Goal: Task Accomplishment & Management: Manage account settings

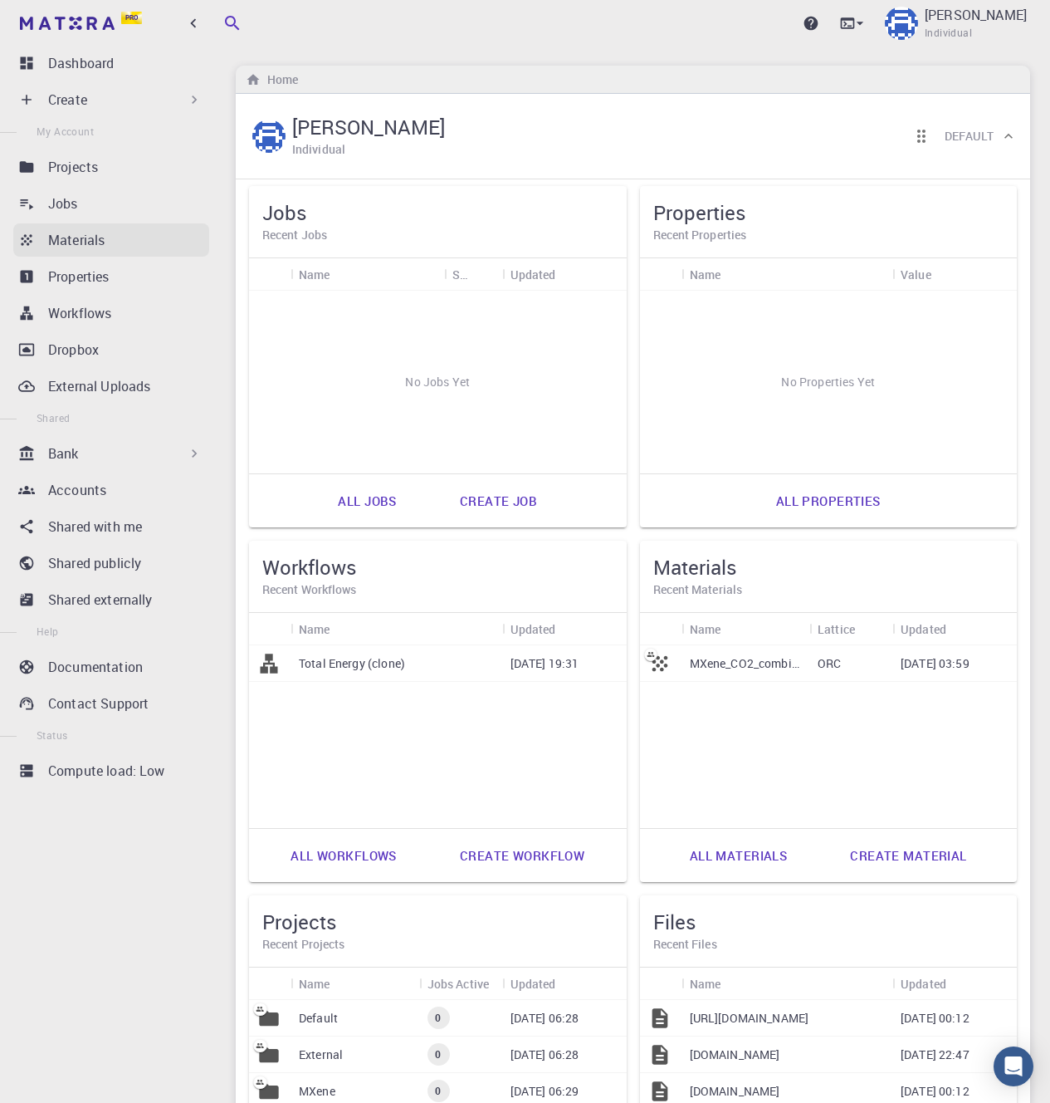
click at [128, 238] on div "Materials" at bounding box center [128, 240] width 161 height 20
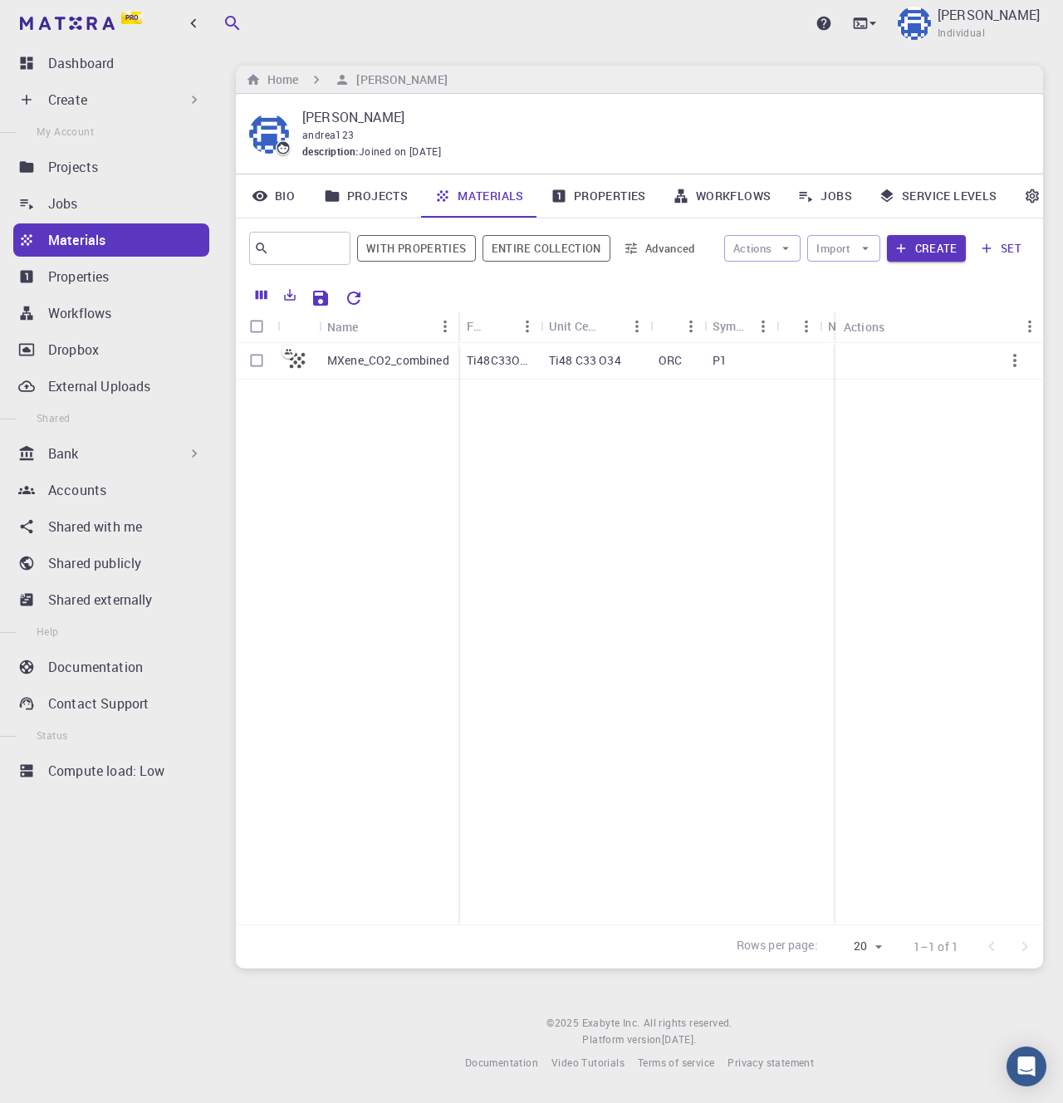
click at [728, 198] on link "Workflows" at bounding box center [721, 195] width 125 height 43
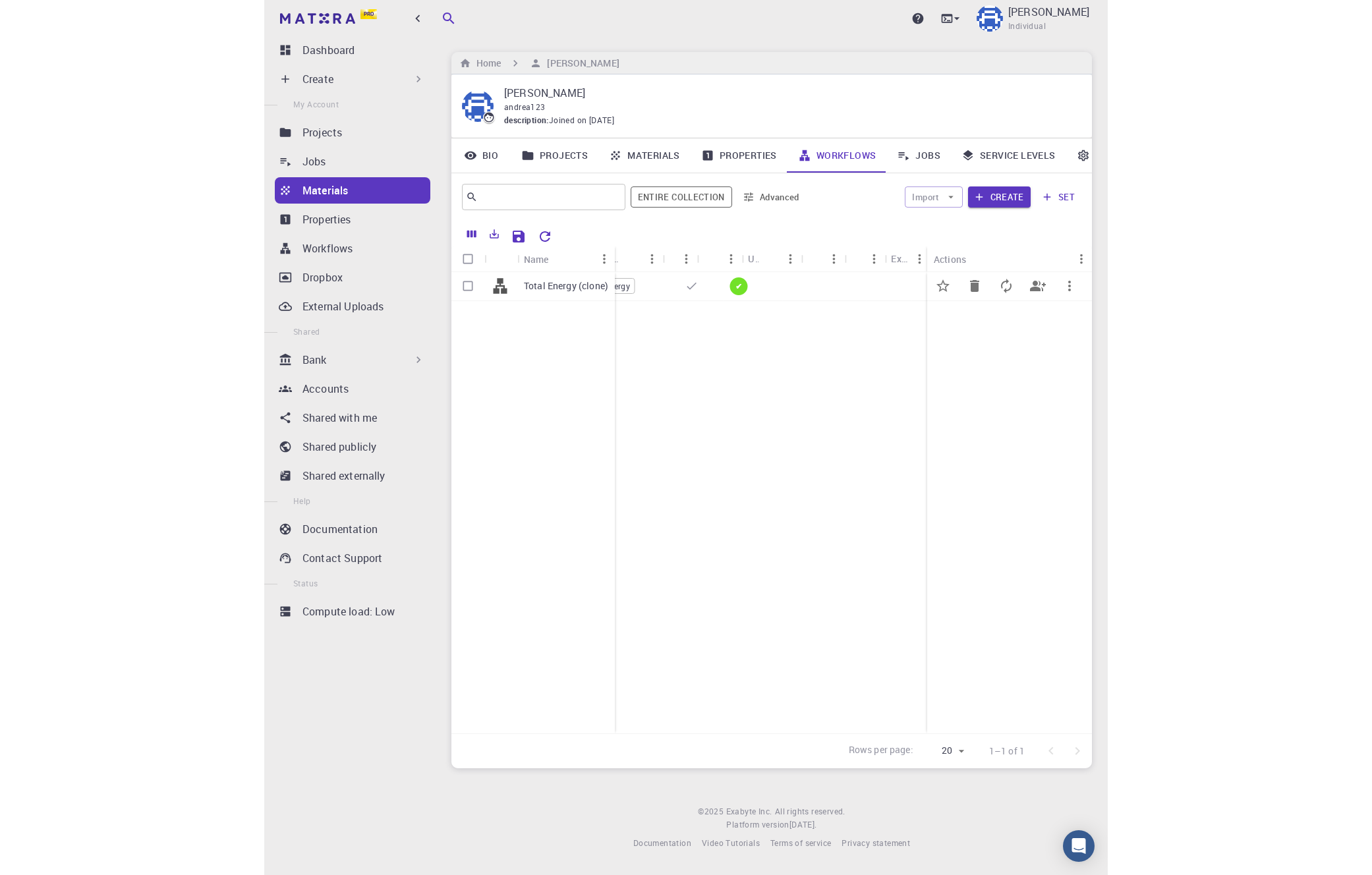
scroll to position [0, 208]
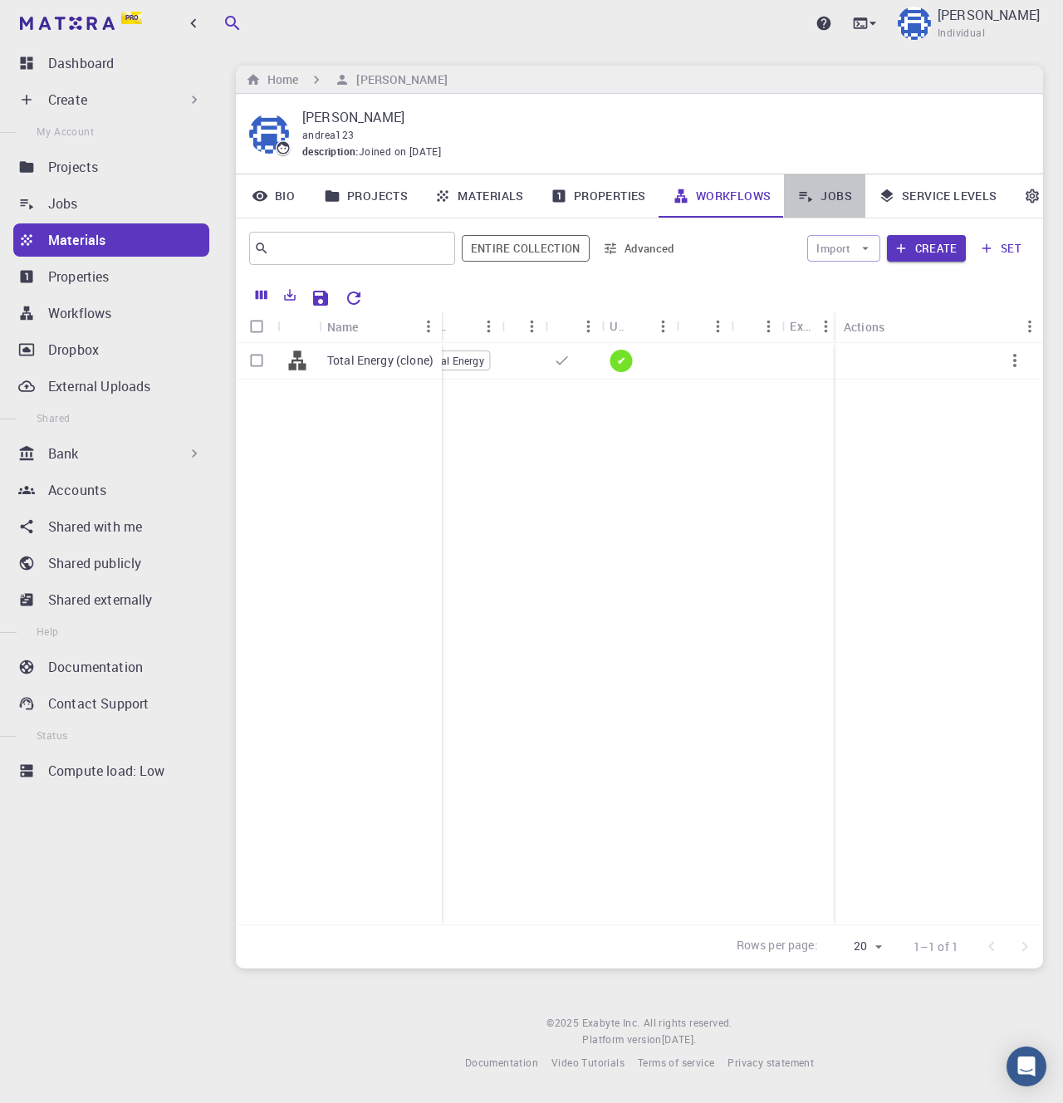
click at [826, 198] on link "Jobs" at bounding box center [824, 195] width 81 height 43
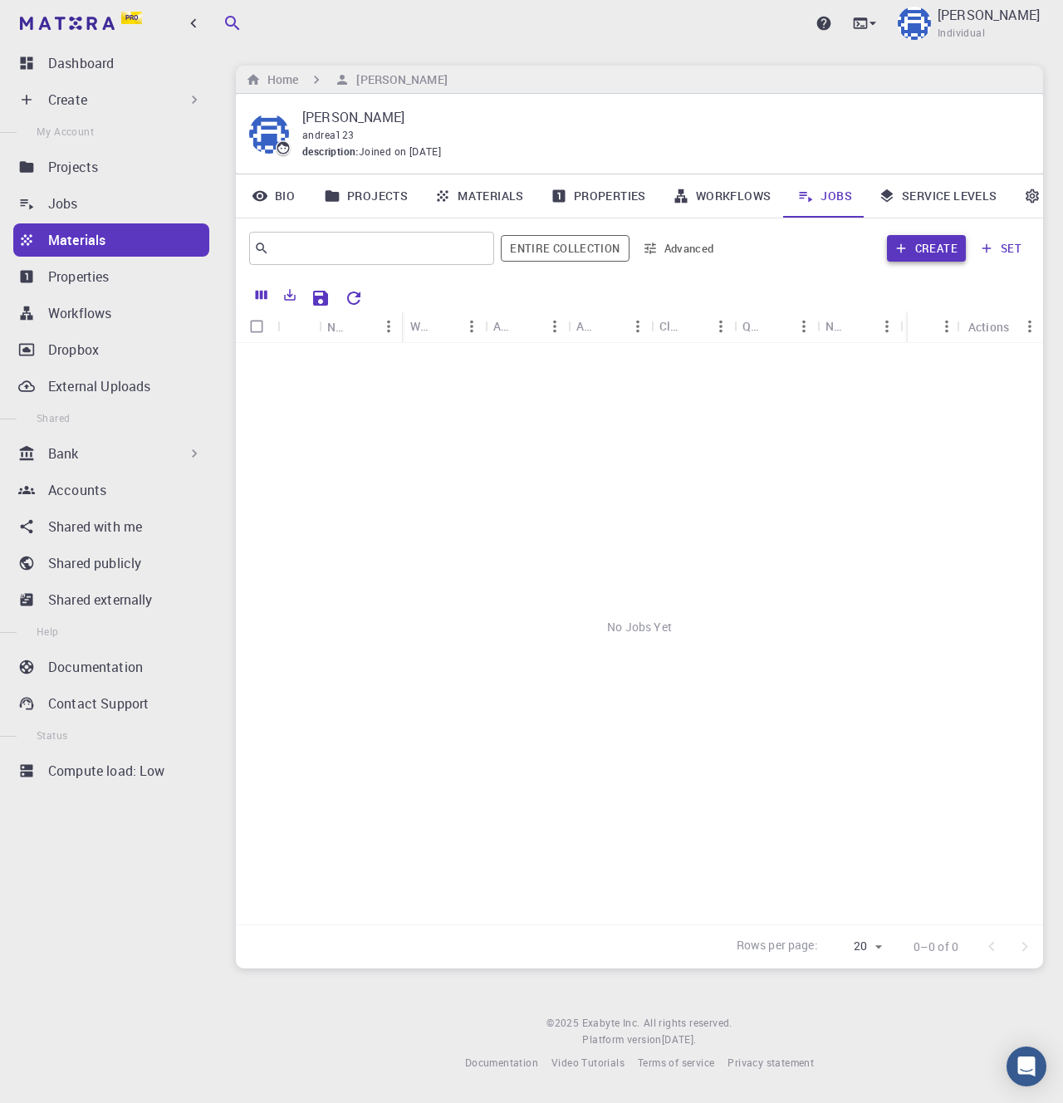
click at [930, 247] on button "Create" at bounding box center [926, 248] width 79 height 27
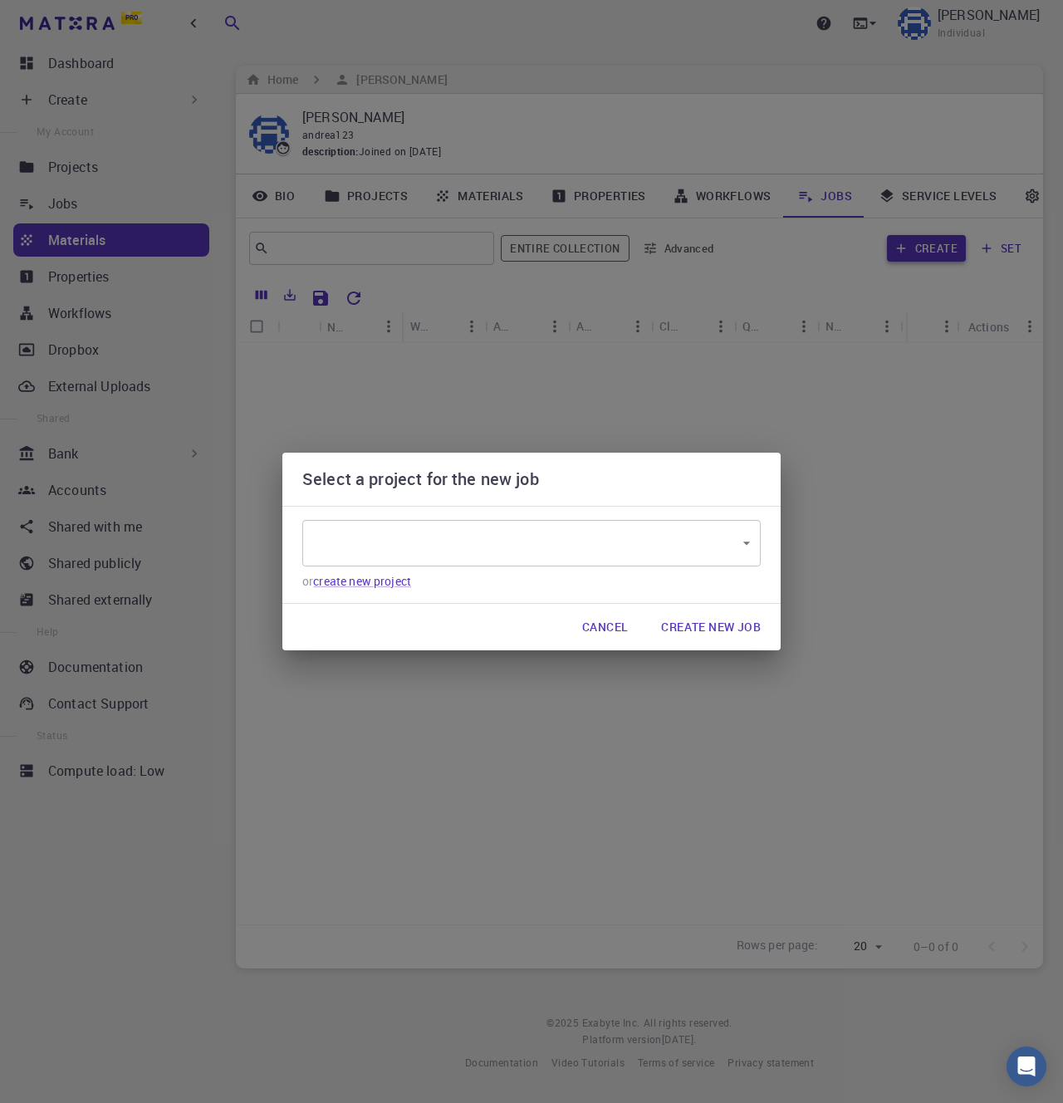
type input "ZvBkMmAscoRZnyuth"
click at [697, 620] on button "Create New Job" at bounding box center [711, 626] width 126 height 33
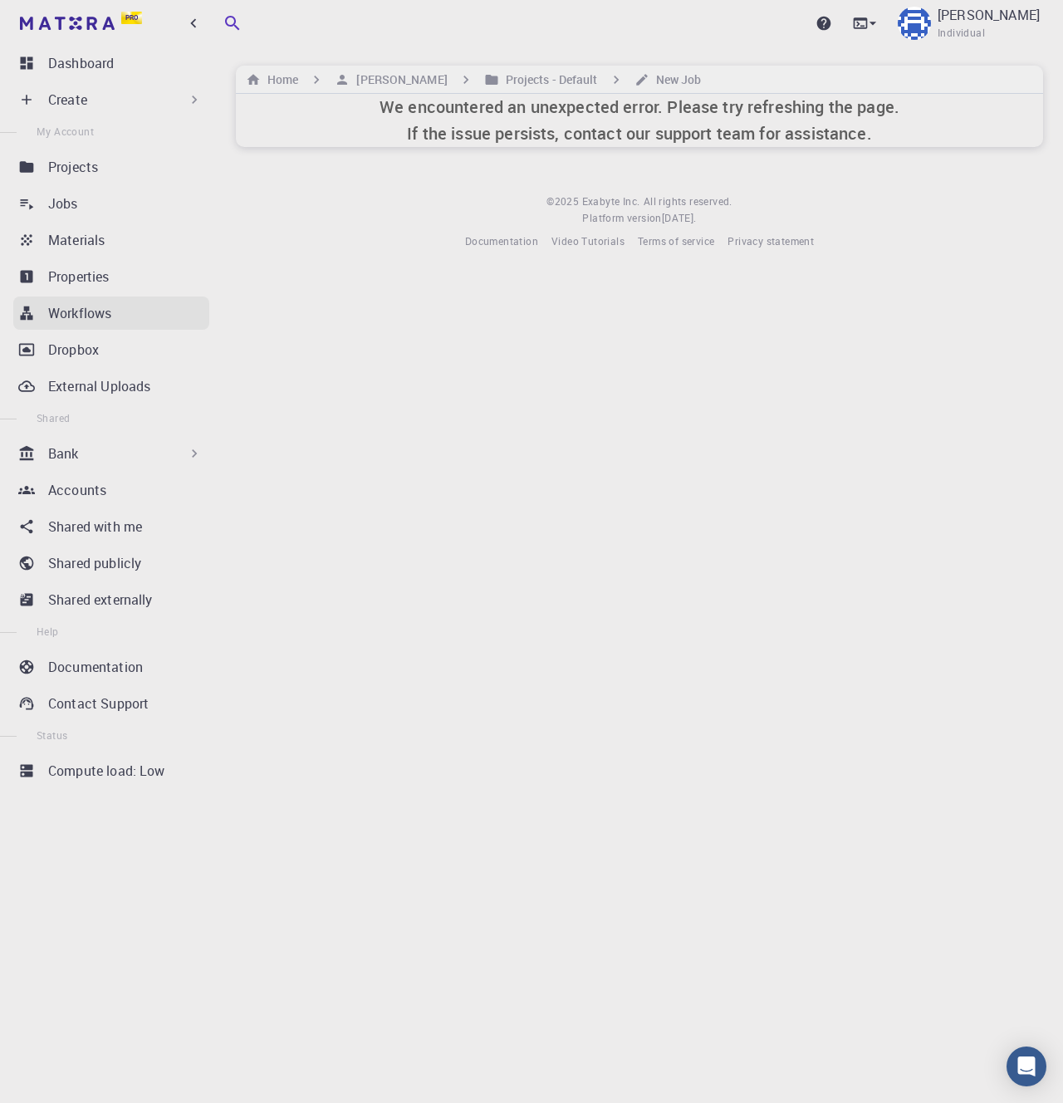
click at [95, 298] on link "Workflows" at bounding box center [111, 312] width 196 height 33
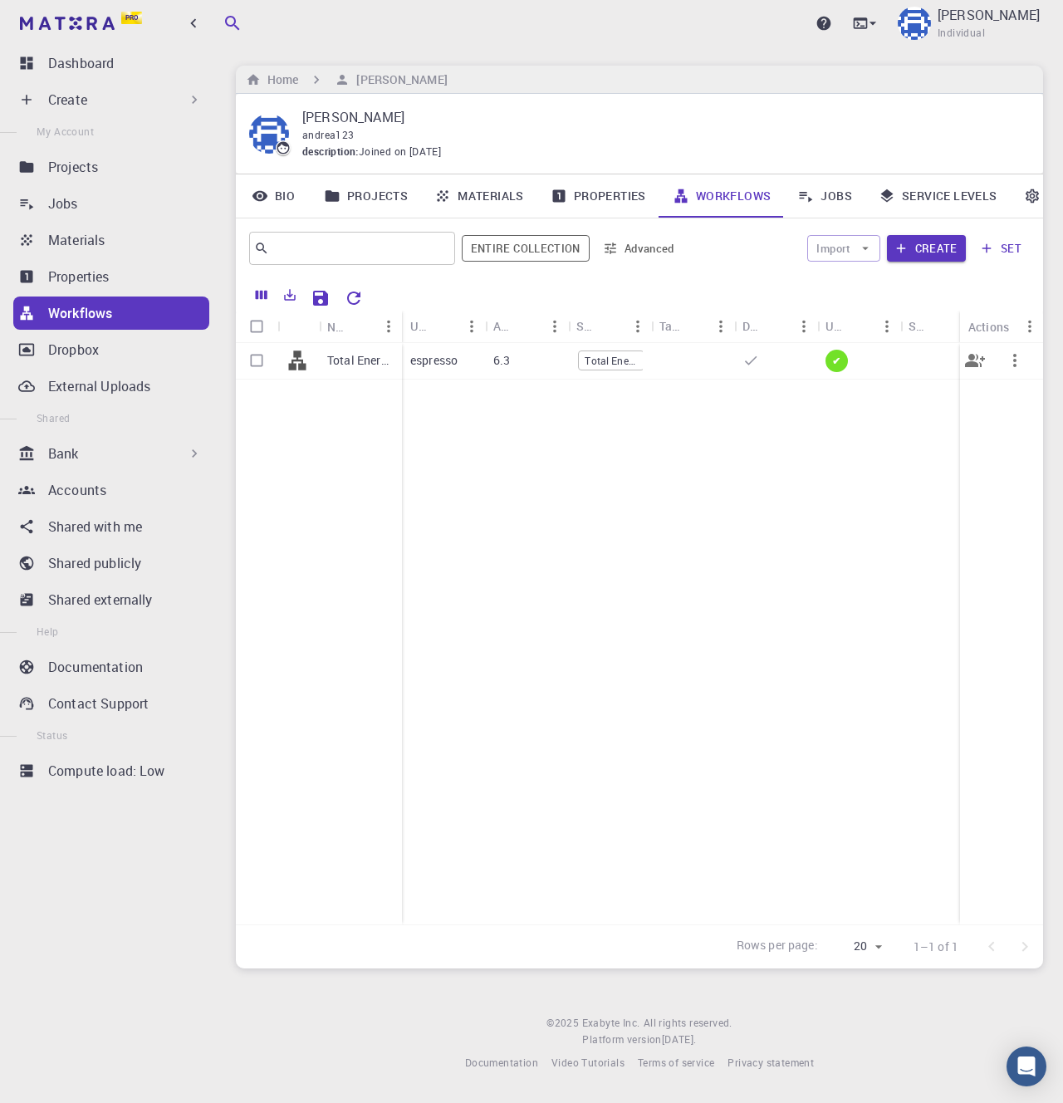
click at [355, 359] on p "Total Energy (clone)" at bounding box center [360, 360] width 66 height 17
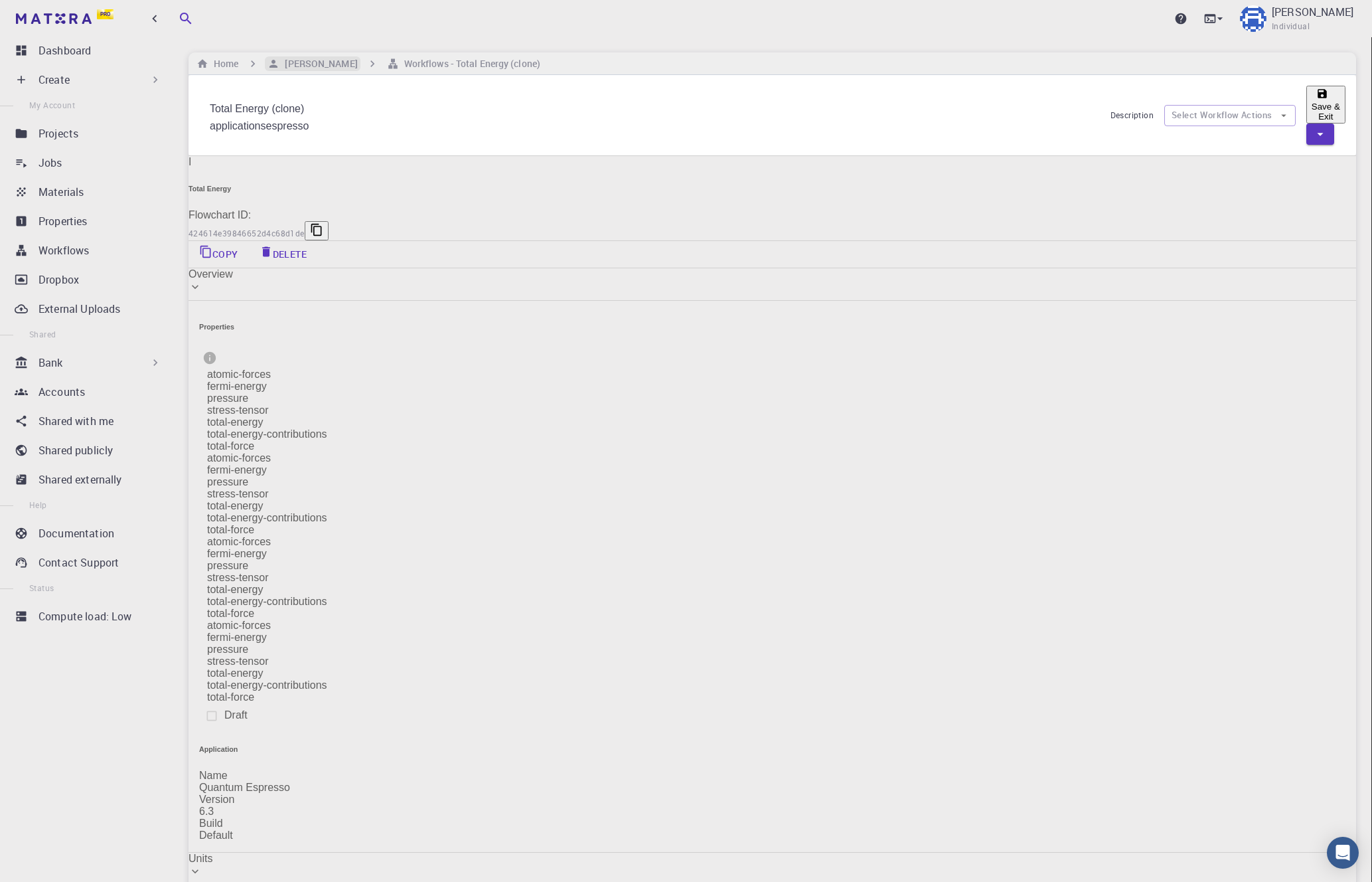
click at [282, 60] on h6 "[PERSON_NAME]" at bounding box center [318, 64] width 78 height 14
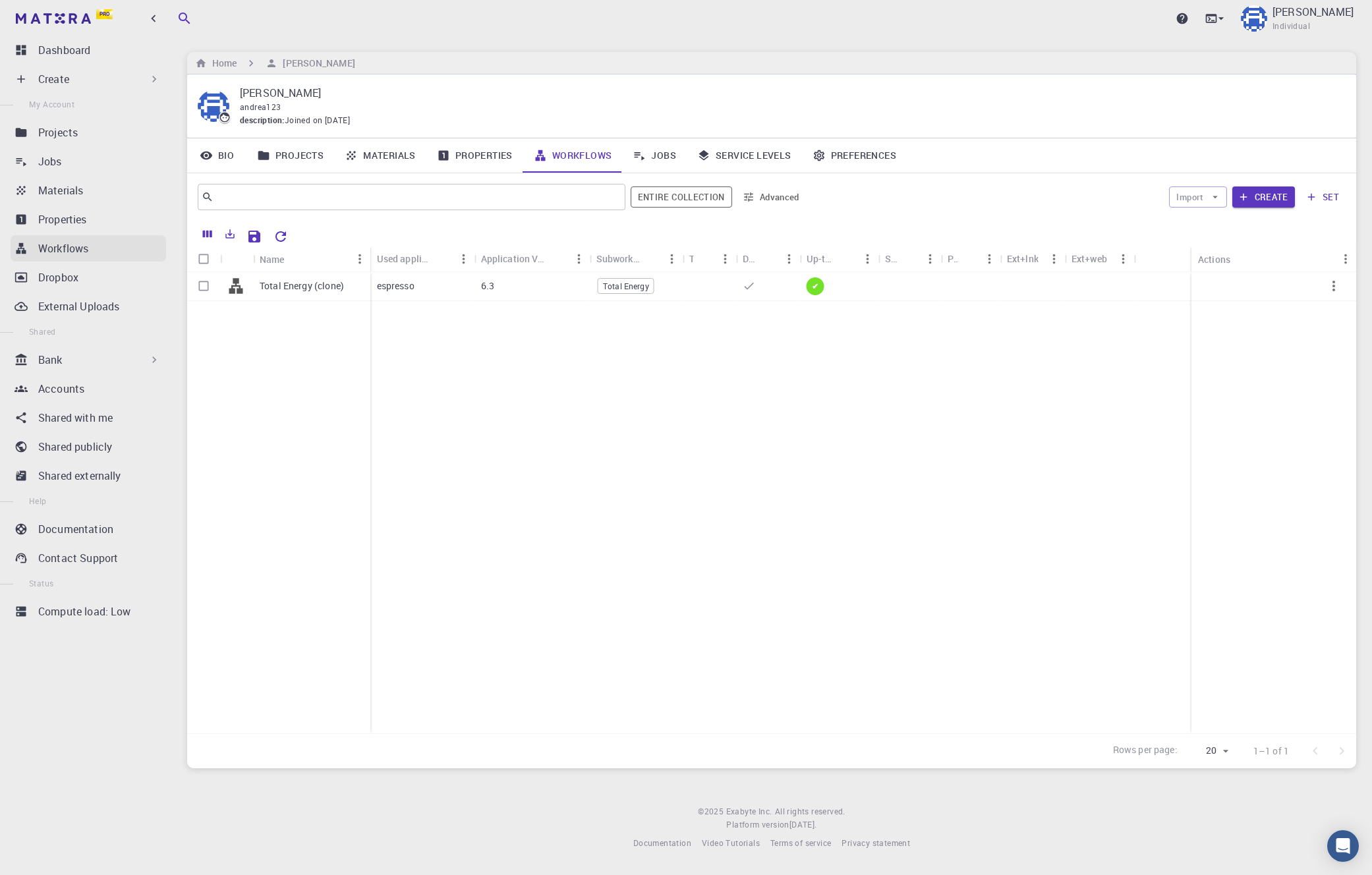
click at [86, 243] on p "Workflows" at bounding box center [63, 248] width 50 height 16
click at [107, 348] on div "Bank" at bounding box center [88, 359] width 156 height 26
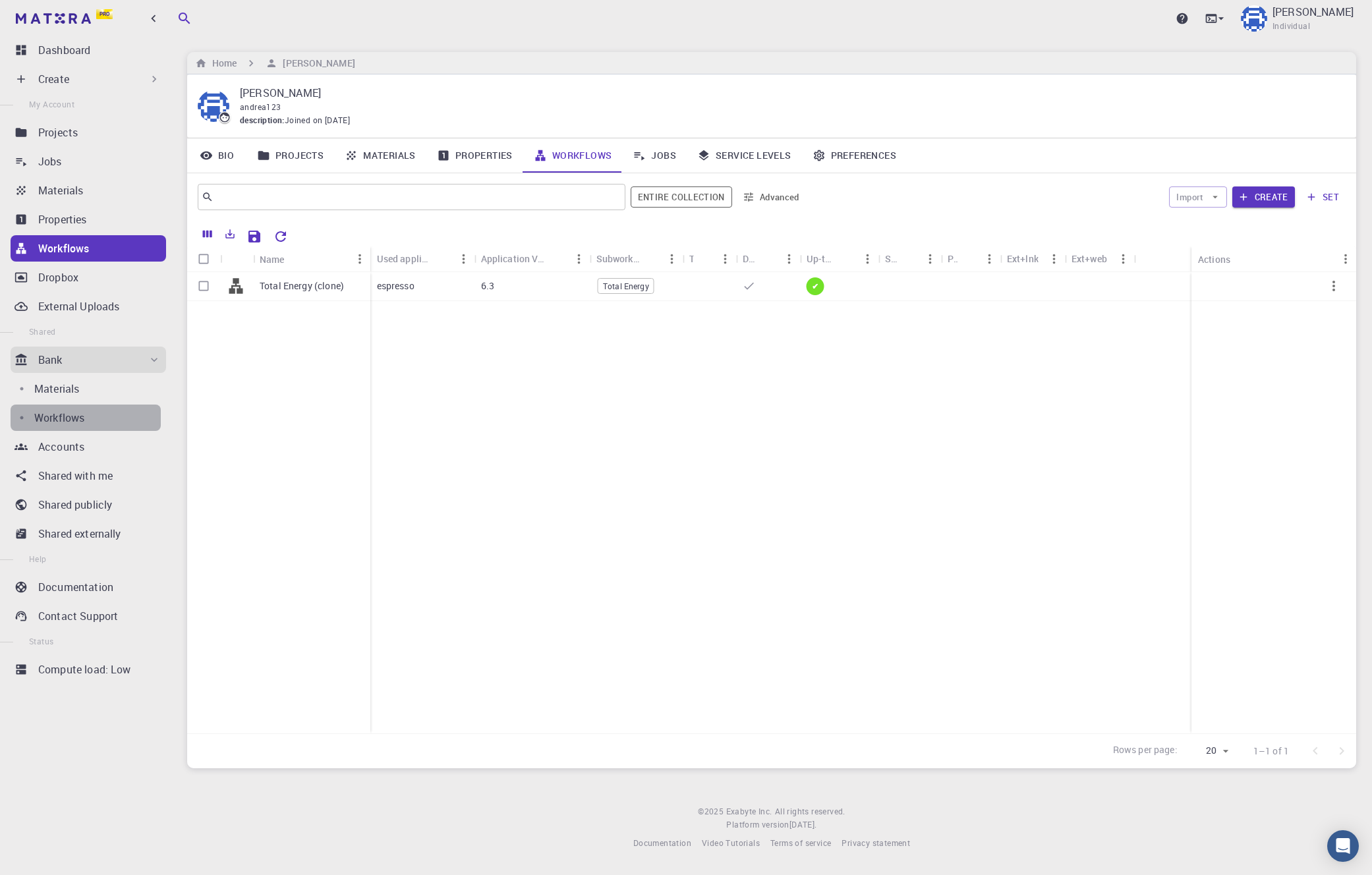
click at [91, 414] on div "Workflows" at bounding box center [97, 417] width 126 height 16
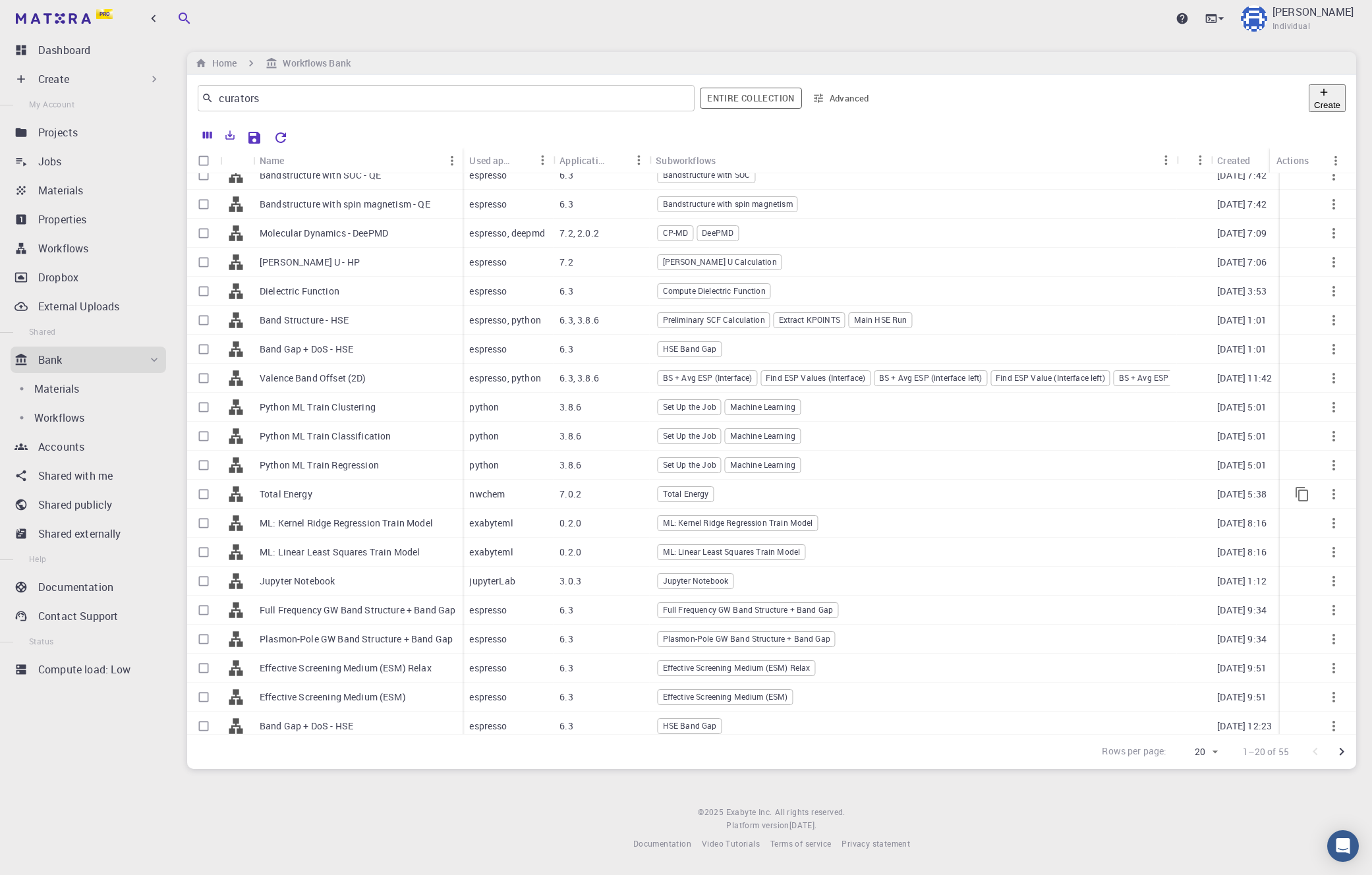
scroll to position [29, 0]
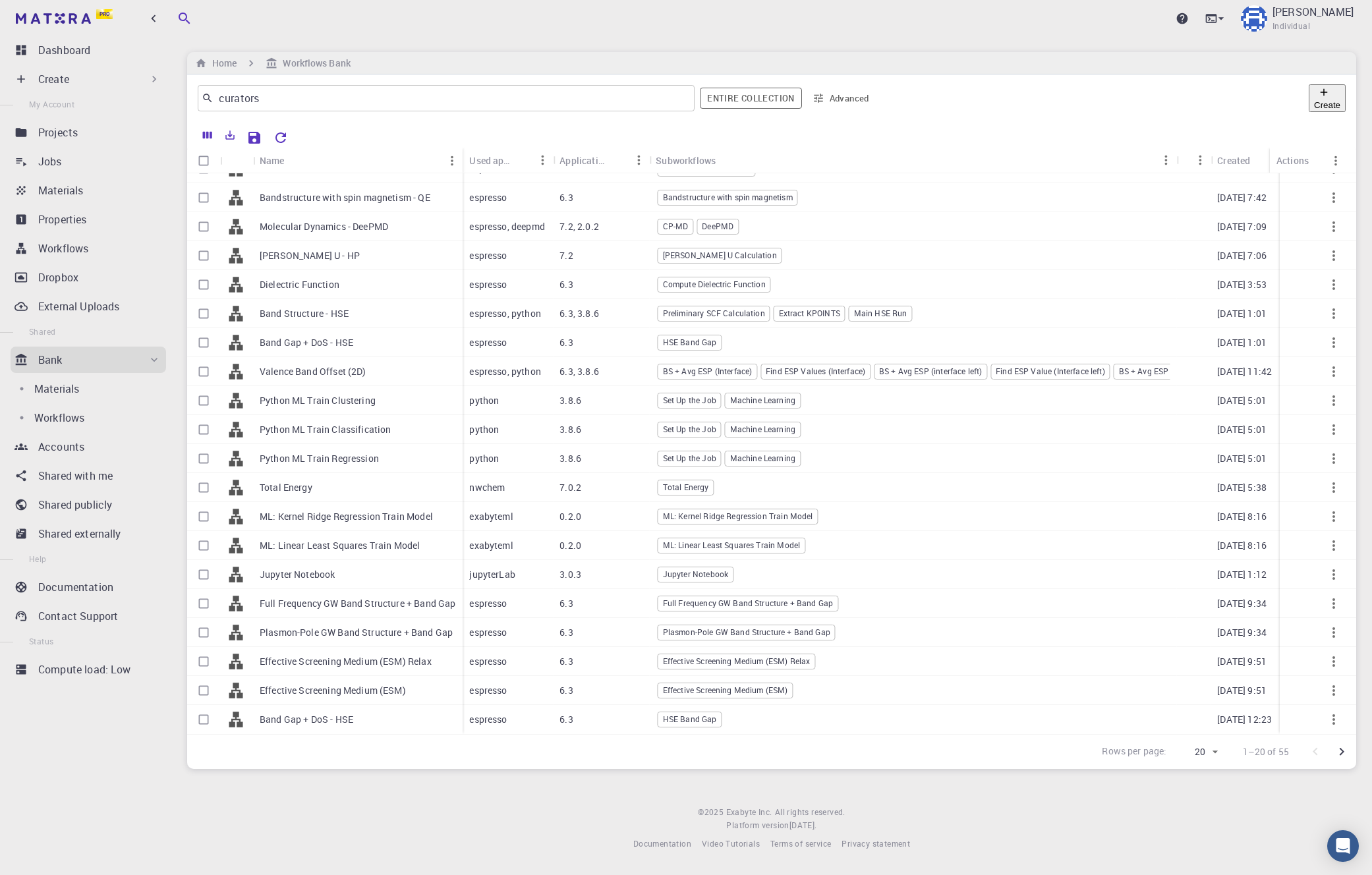
click at [832, 745] on body "Pro Dashboard Create New Job New Material Create Material Upload File Import fr…" at bounding box center [686, 437] width 1372 height 875
type input "100"
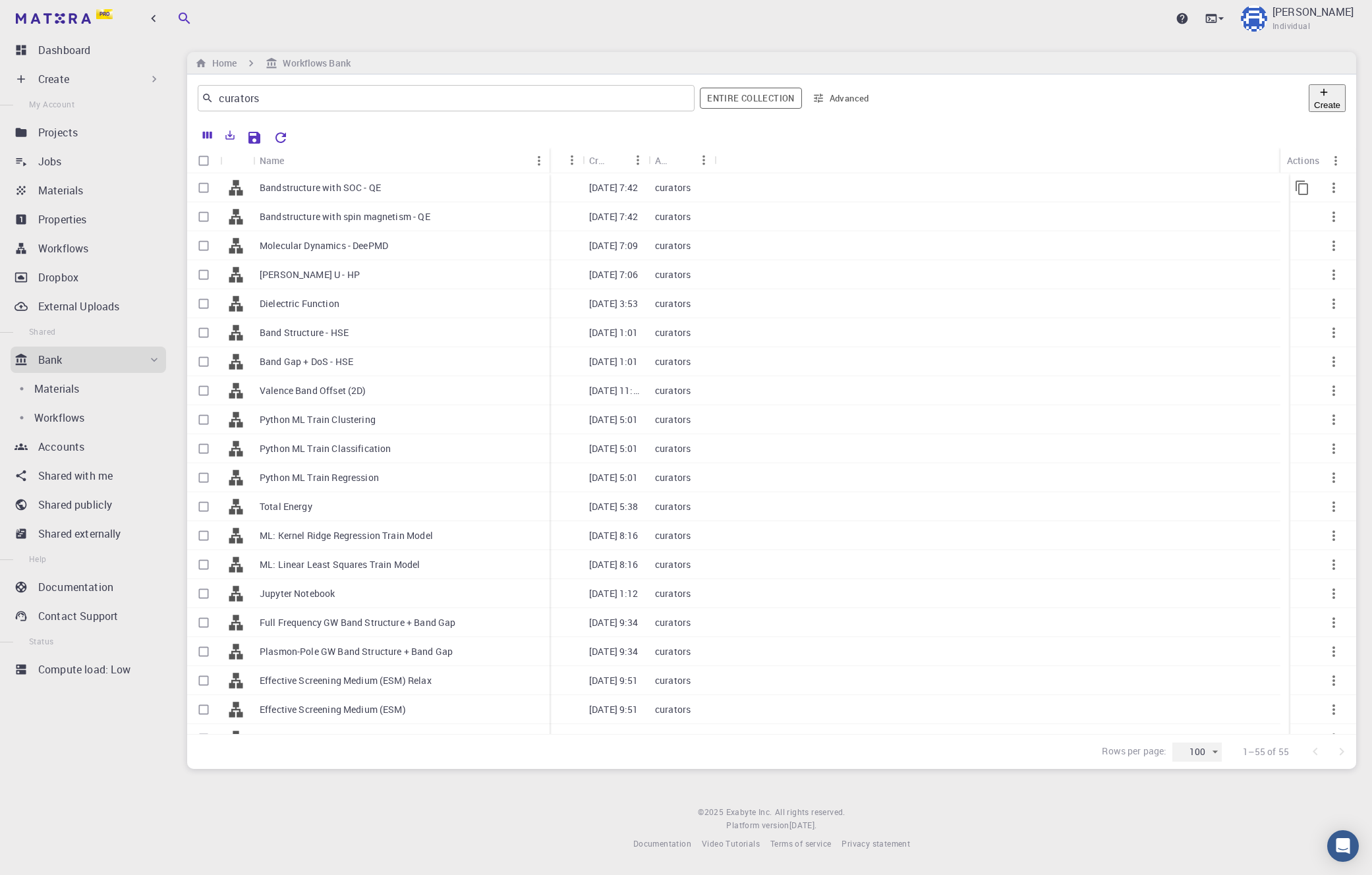
drag, startPoint x: 314, startPoint y: 159, endPoint x: 545, endPoint y: 180, distance: 232.0
click at [545, 180] on div "Name Used application Application Version Subworkflows Tags Created Account Act…" at bounding box center [771, 440] width 1169 height 586
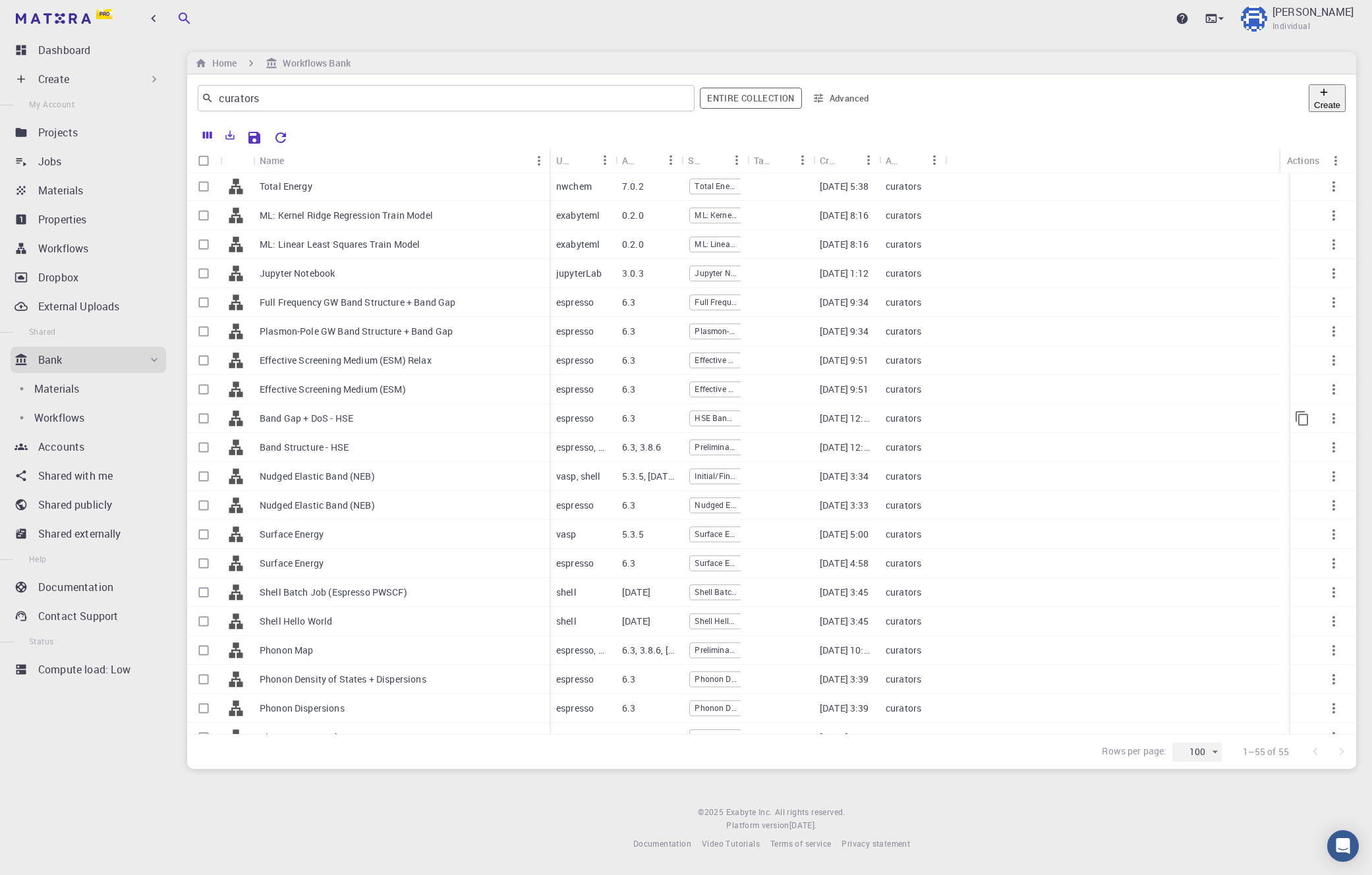
scroll to position [499, 0]
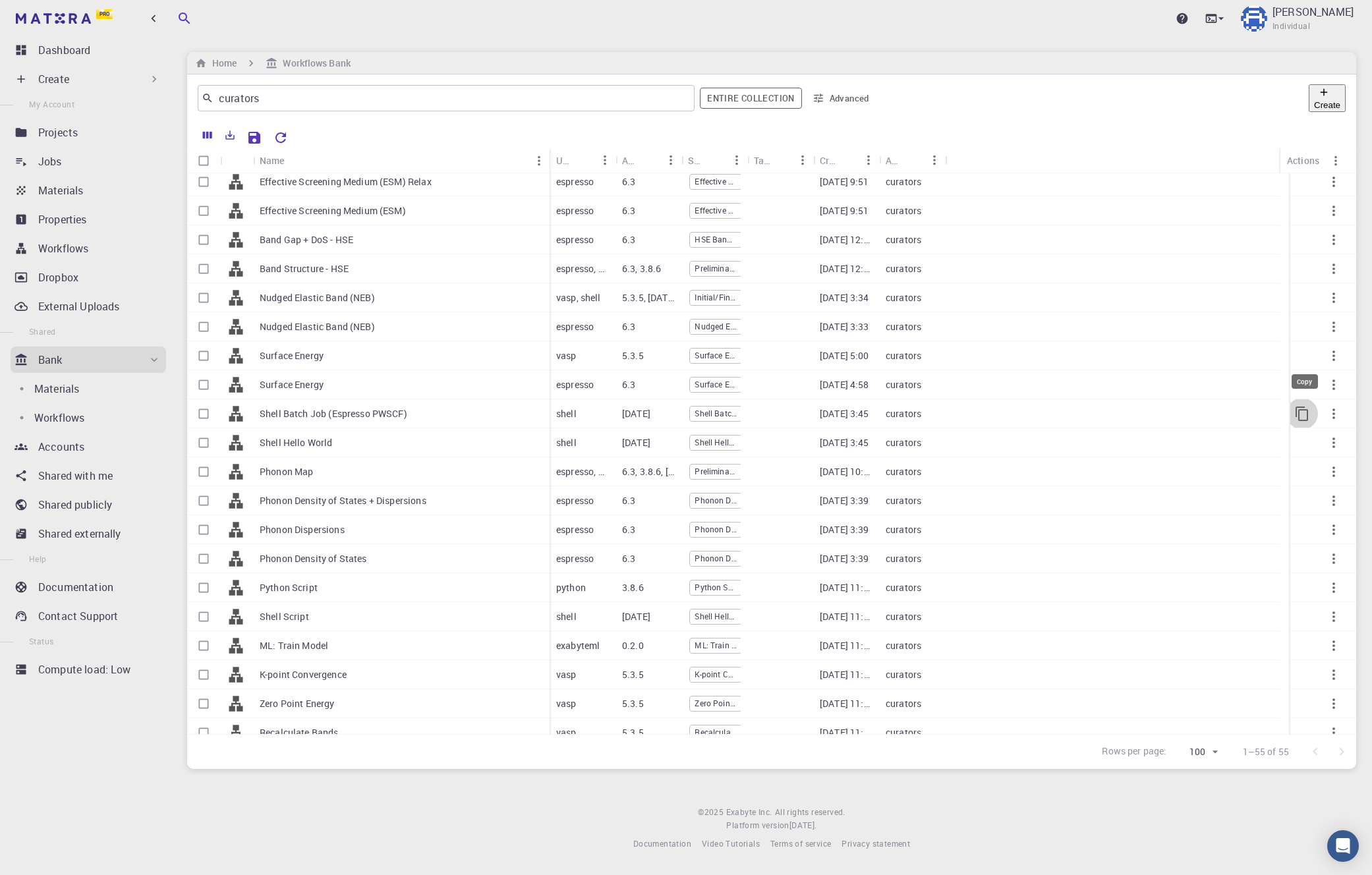
click at [832, 413] on icon "Copy" at bounding box center [1301, 413] width 13 height 14
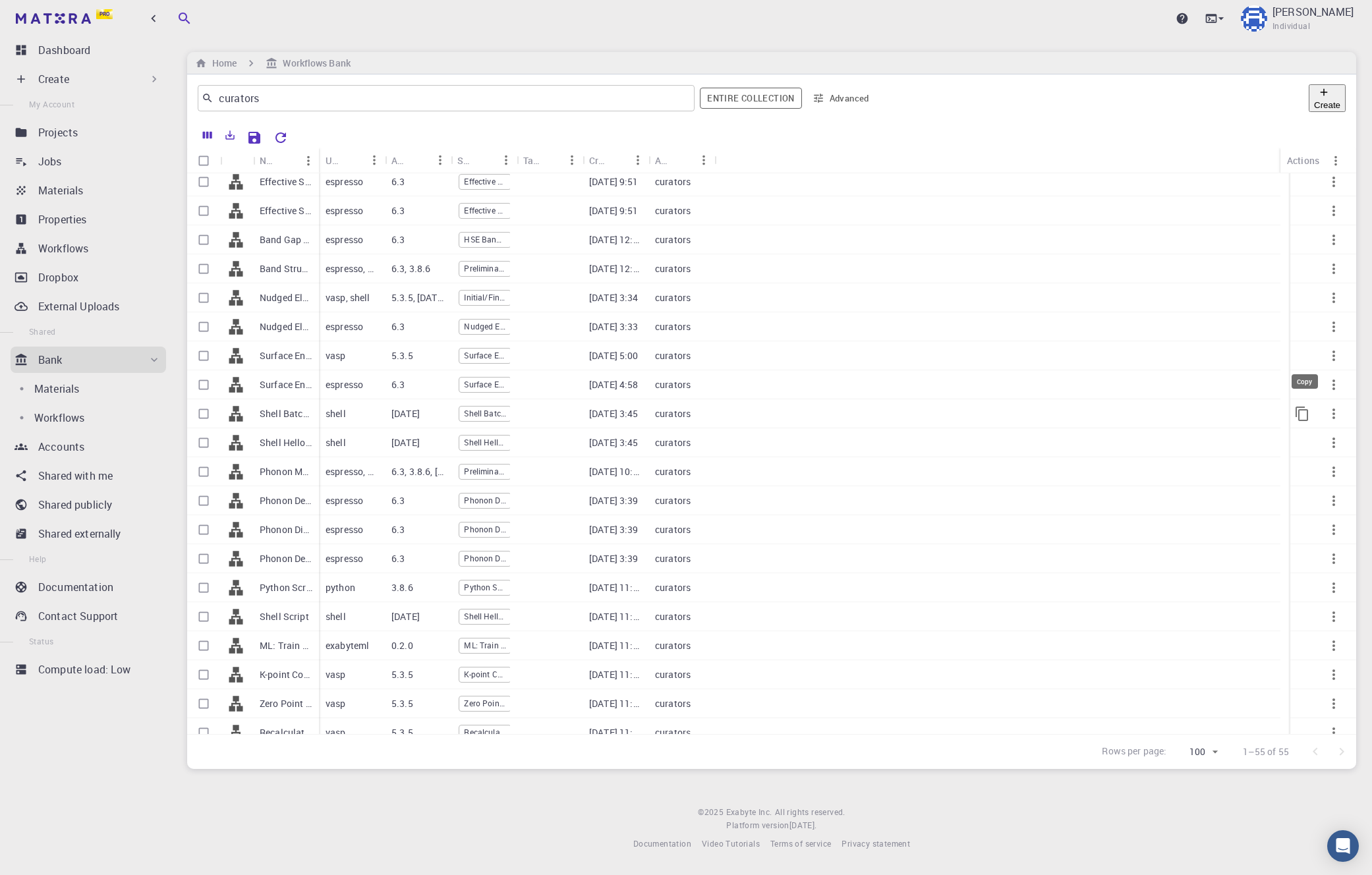
scroll to position [470, 0]
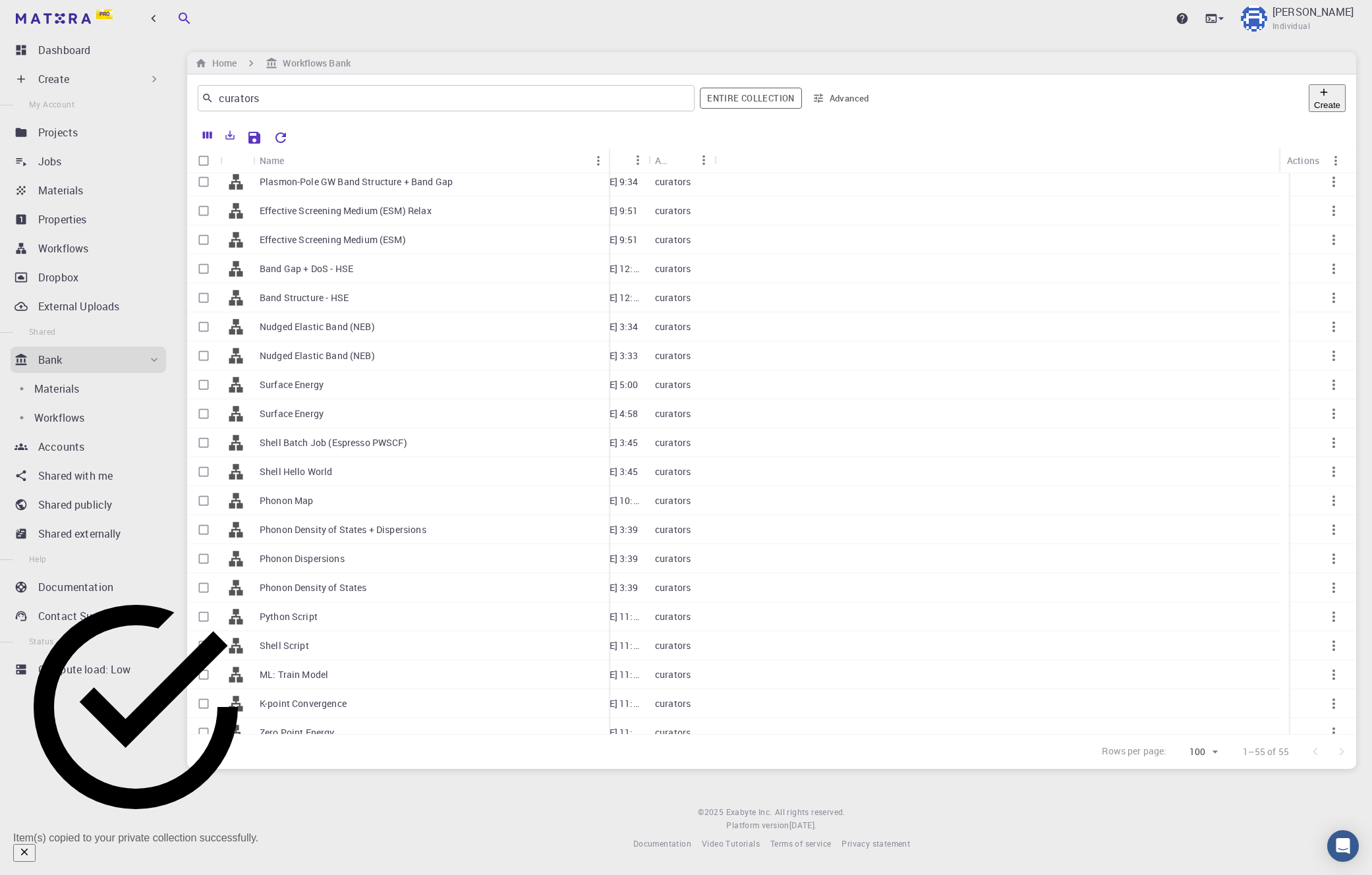
drag, startPoint x: 317, startPoint y: 153, endPoint x: 607, endPoint y: 158, distance: 290.0
click at [607, 158] on div "Name" at bounding box center [610, 160] width 13 height 25
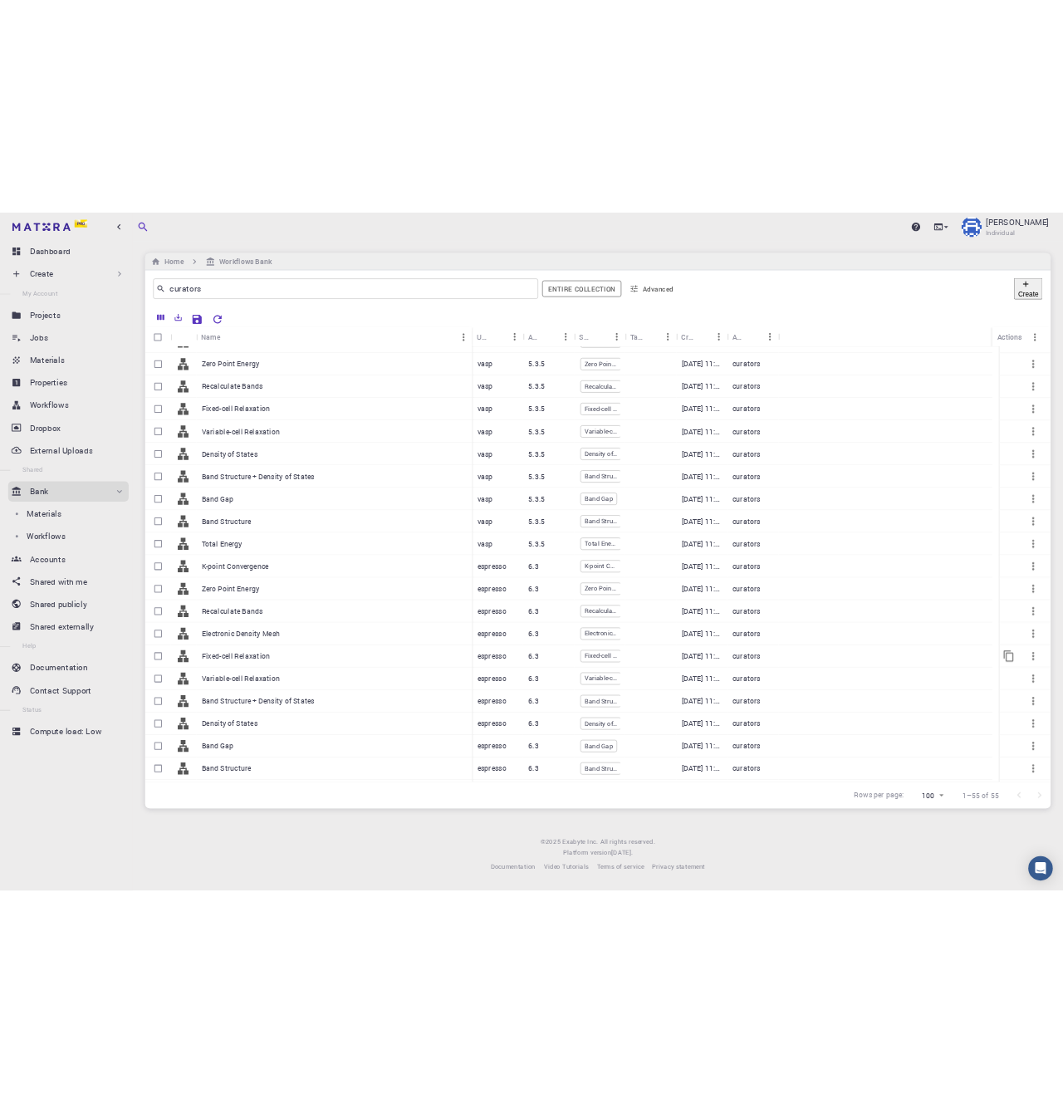
scroll to position [1303, 0]
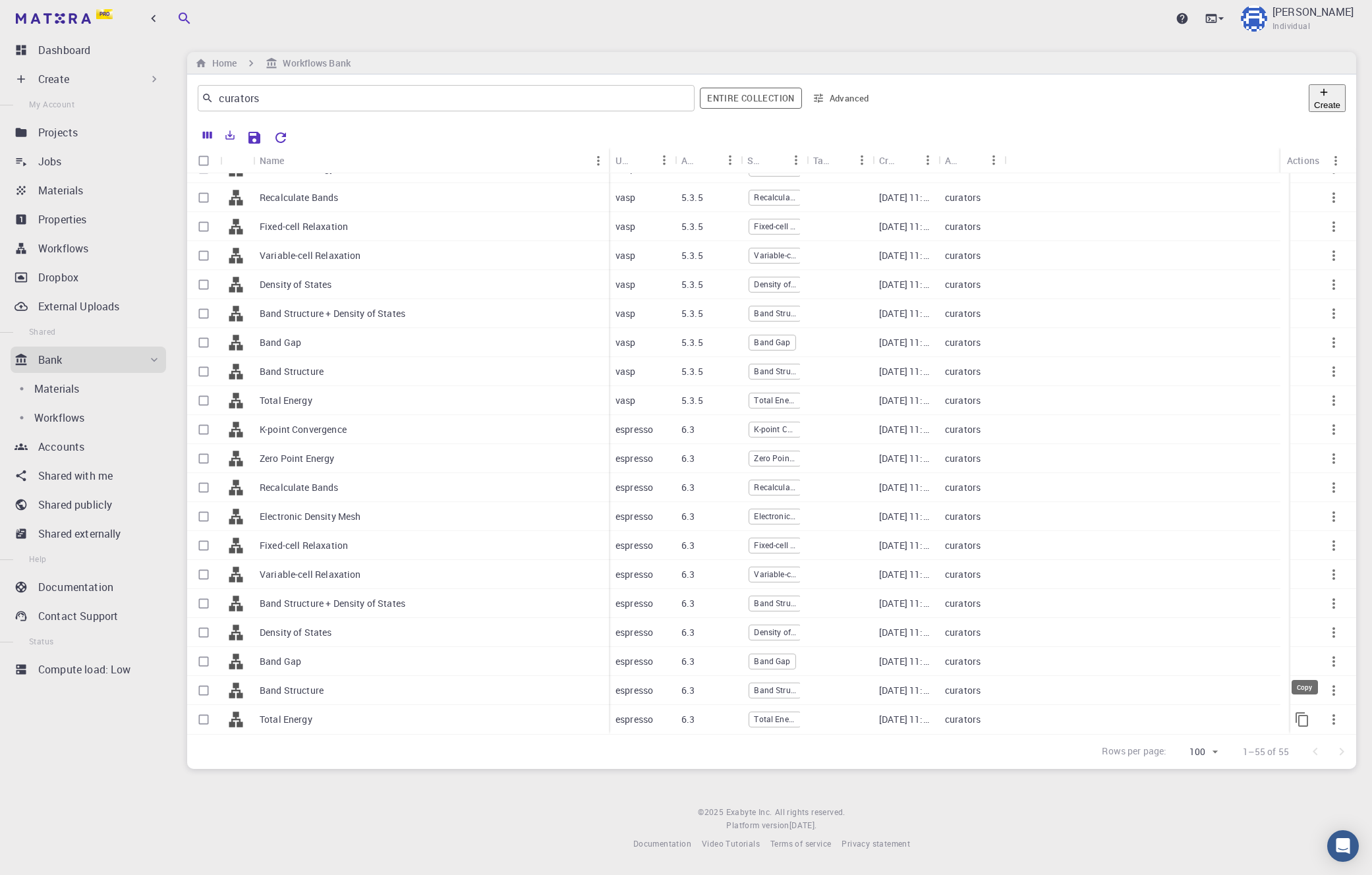
click at [832, 720] on icon "Copy" at bounding box center [1302, 720] width 16 height 16
click at [82, 244] on p "Workflows" at bounding box center [63, 248] width 50 height 16
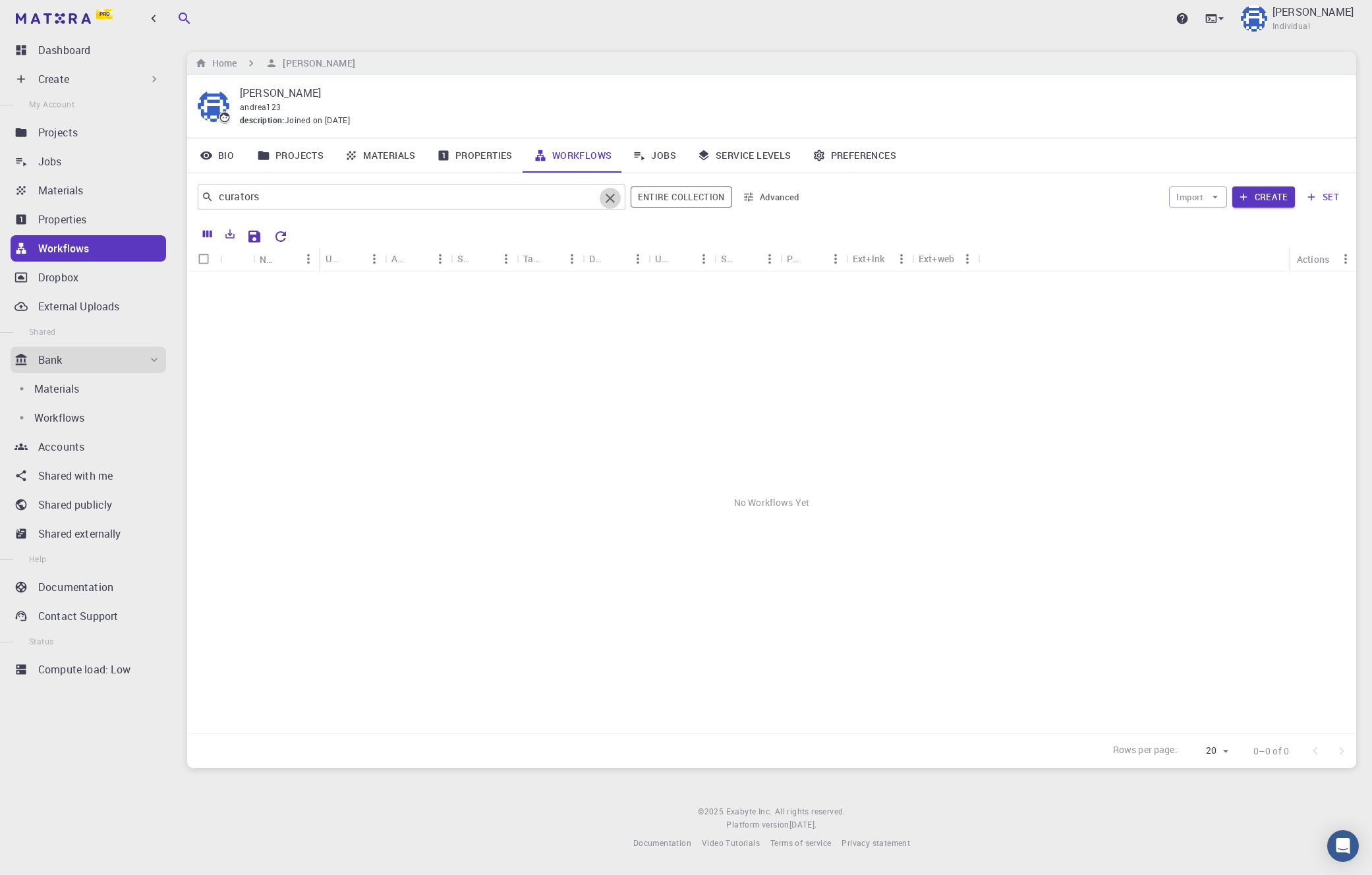
click at [611, 194] on icon "Clear" at bounding box center [610, 198] width 16 height 16
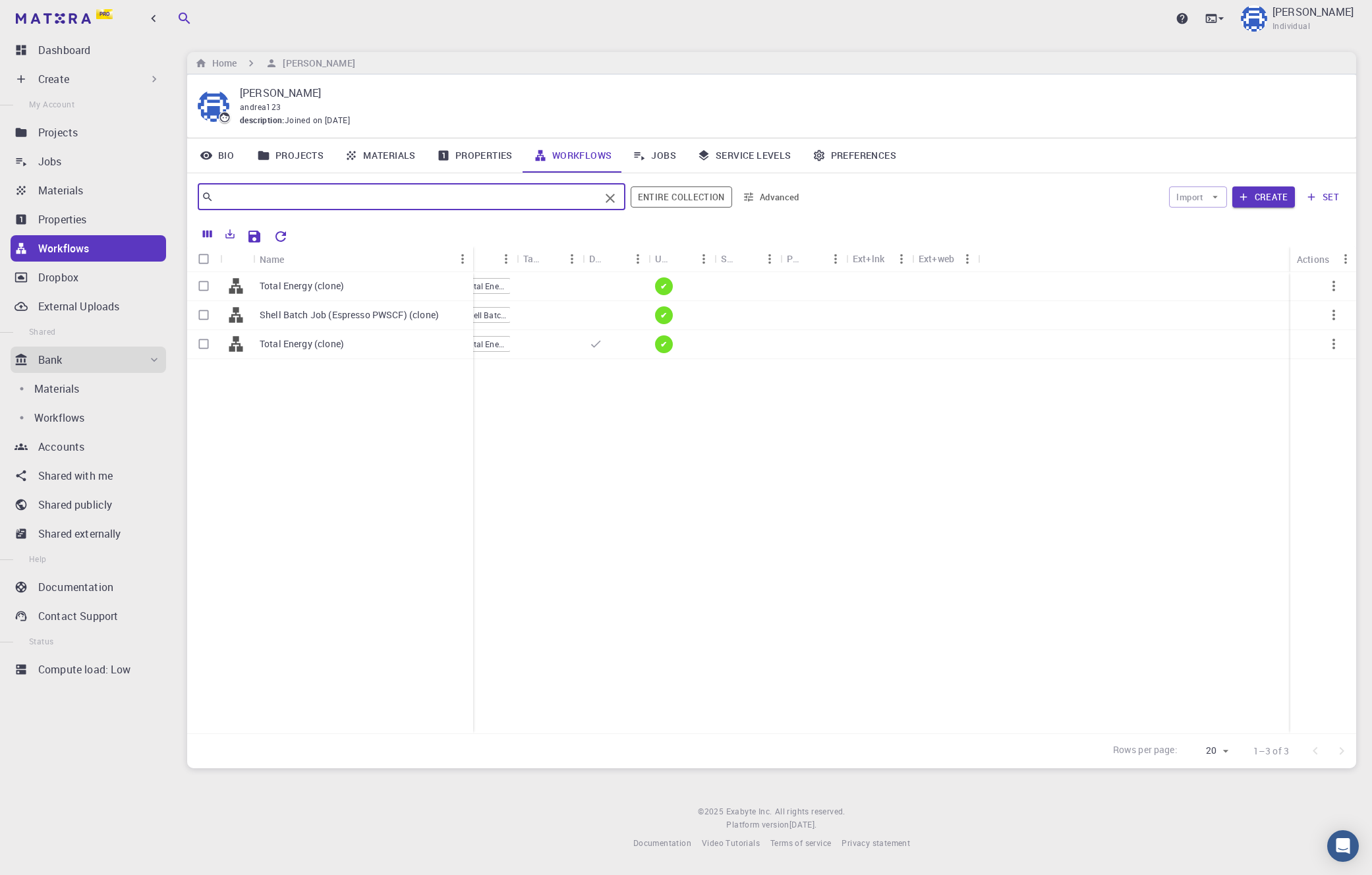
drag, startPoint x: 315, startPoint y: 253, endPoint x: 469, endPoint y: 253, distance: 154.0
click at [469, 253] on div "Name" at bounding box center [474, 259] width 13 height 25
click at [375, 346] on div "Total Energy (clone)" at bounding box center [363, 344] width 220 height 29
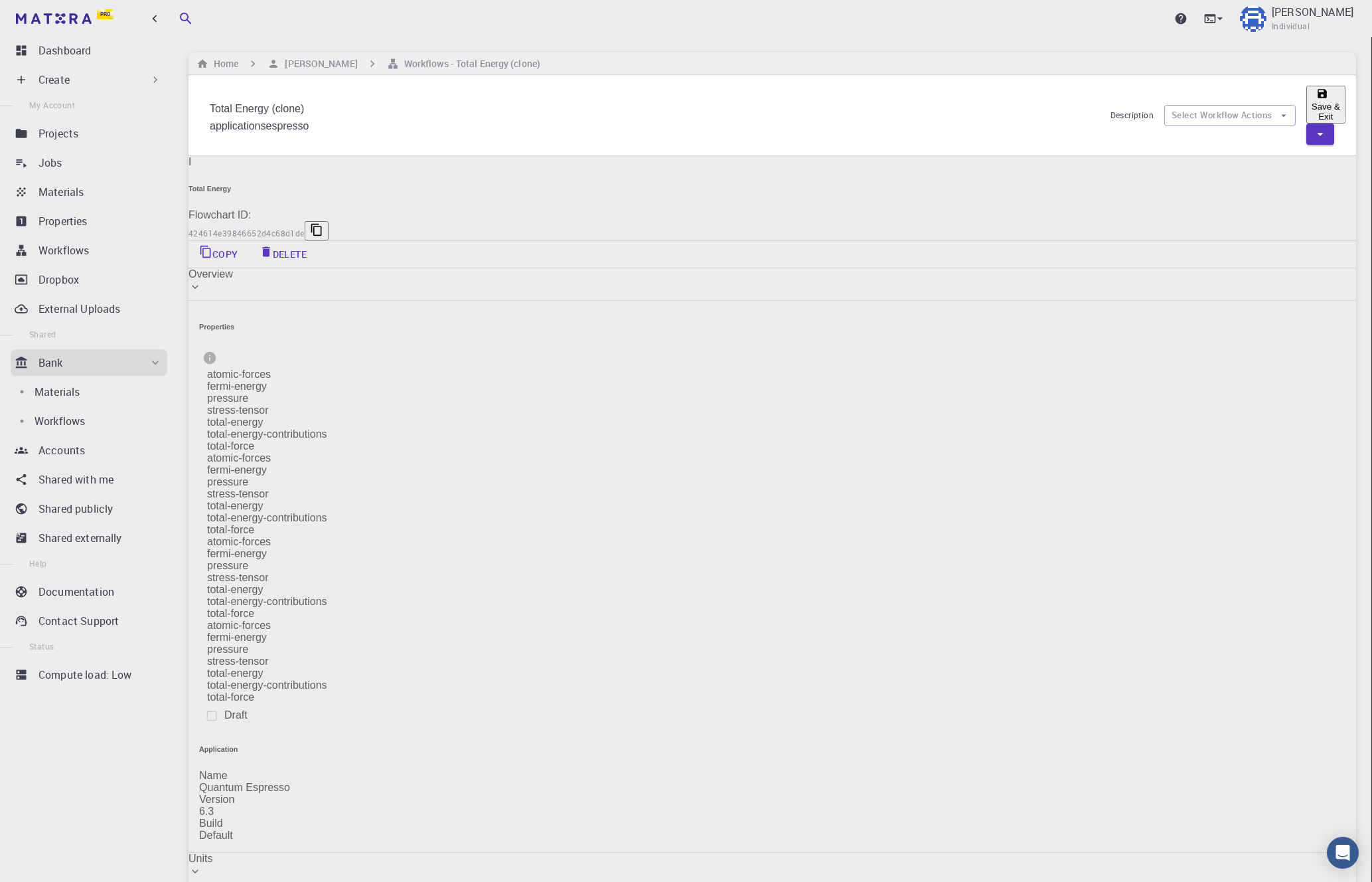
click at [386, 99] on input "Total Energy (clone)" at bounding box center [654, 110] width 890 height 22
type input "Total Energy (clone) [BROKEN]"
click at [839, 86] on div "Total Energy (clone) [BROKEN] applications espresso Description Select Workflow…" at bounding box center [772, 115] width 1167 height 80
click at [839, 101] on button "Save & Exit" at bounding box center [1326, 104] width 39 height 38
click at [839, 100] on button "Save & Exit" at bounding box center [1326, 104] width 39 height 38
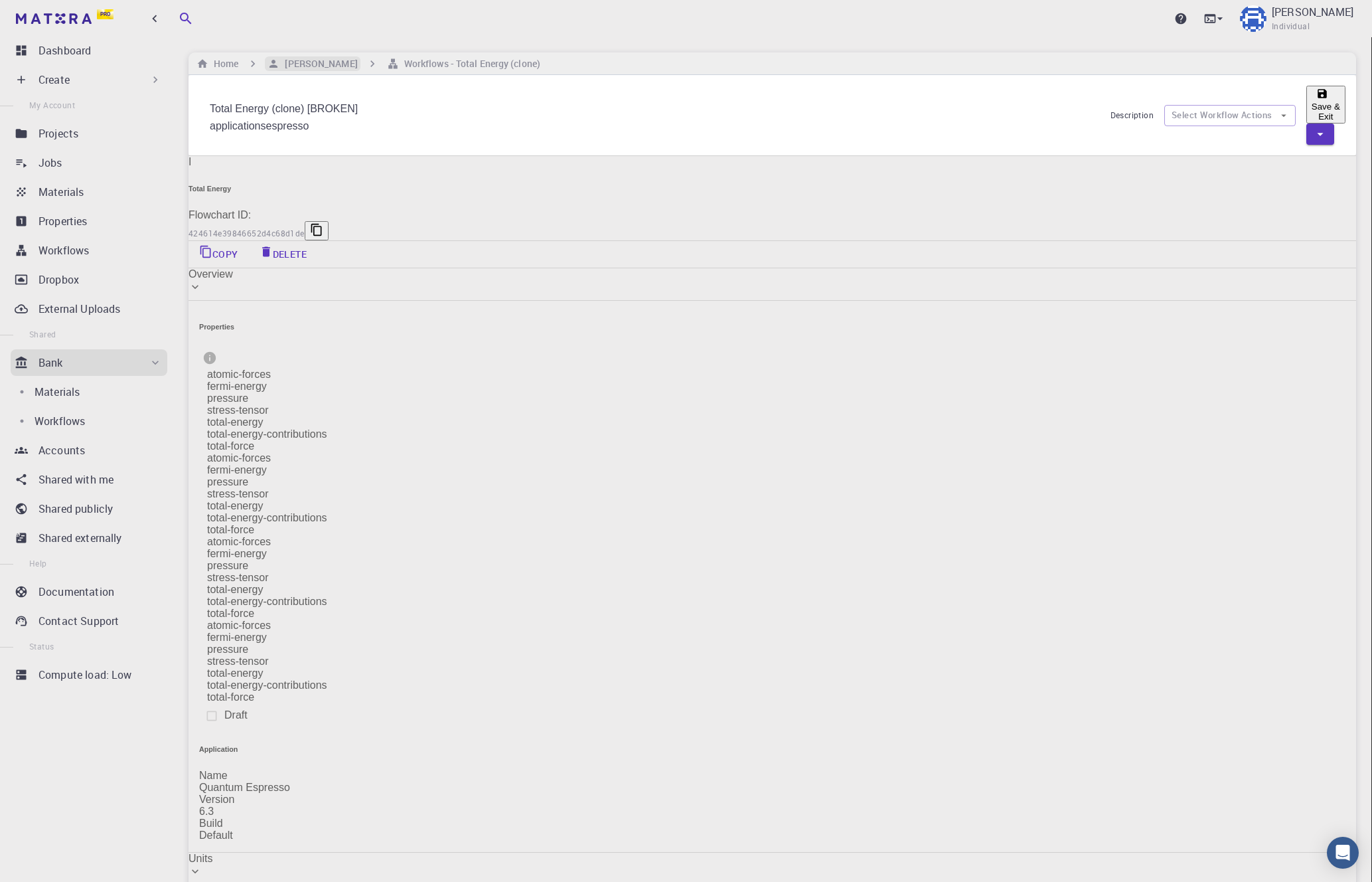
click at [297, 67] on h6 "[PERSON_NAME]" at bounding box center [318, 64] width 78 height 14
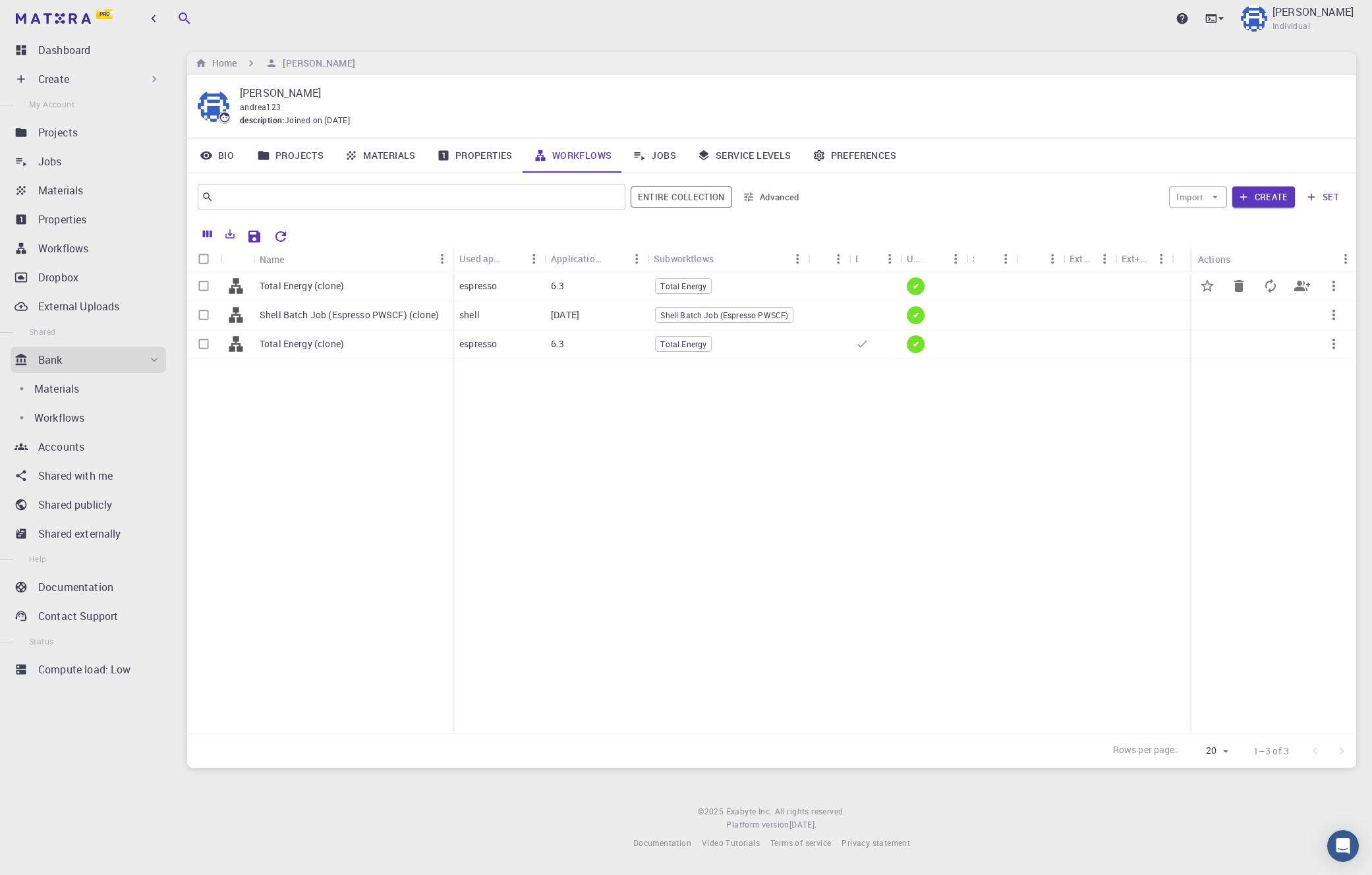
click at [350, 282] on div "Total Energy (clone)" at bounding box center [353, 286] width 200 height 29
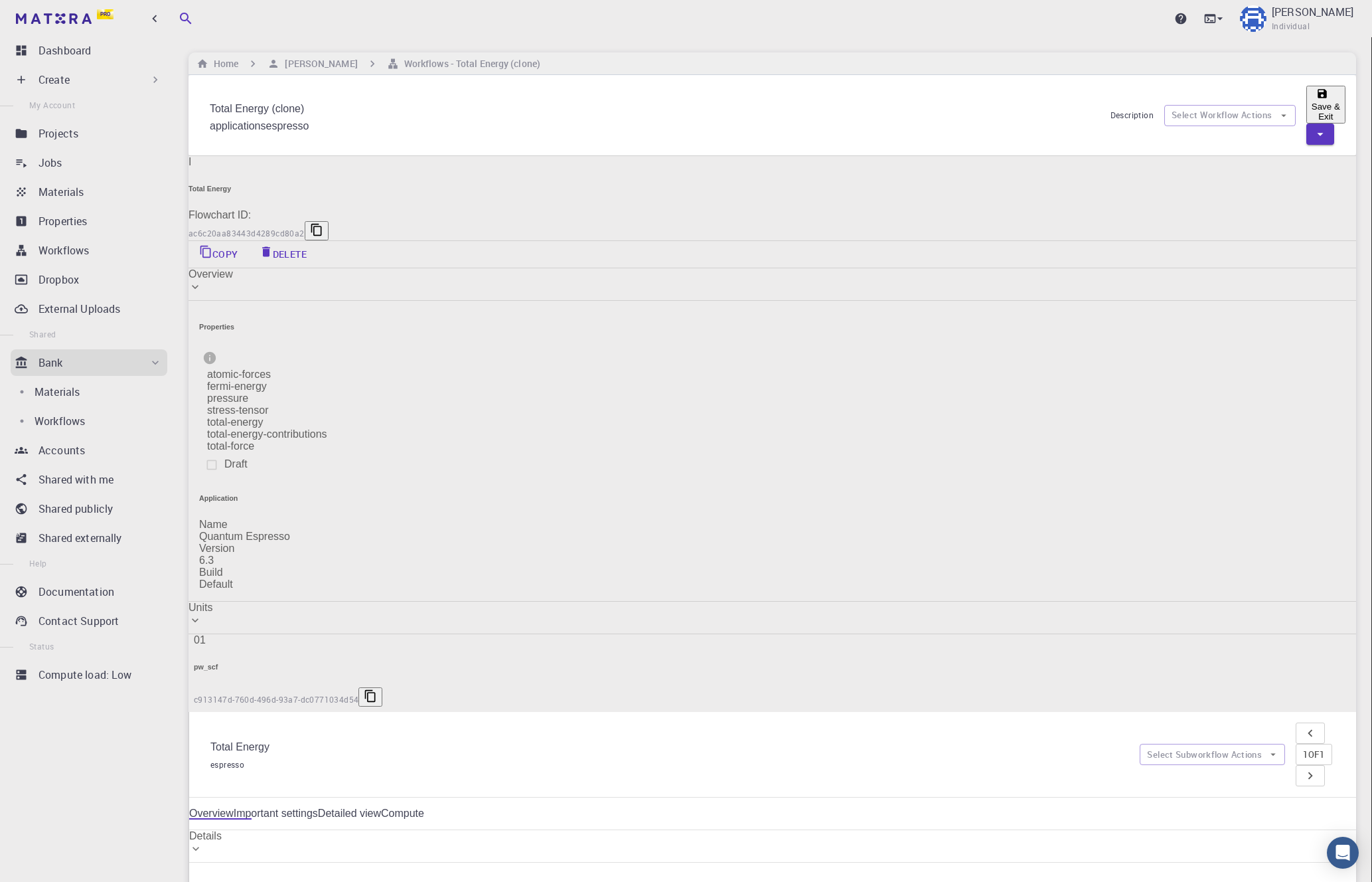
click at [369, 99] on input "Total Energy (clone)" at bounding box center [654, 110] width 890 height 22
type input "Total Energy [Admin]"
click at [839, 99] on button "Save & Exit" at bounding box center [1326, 104] width 39 height 38
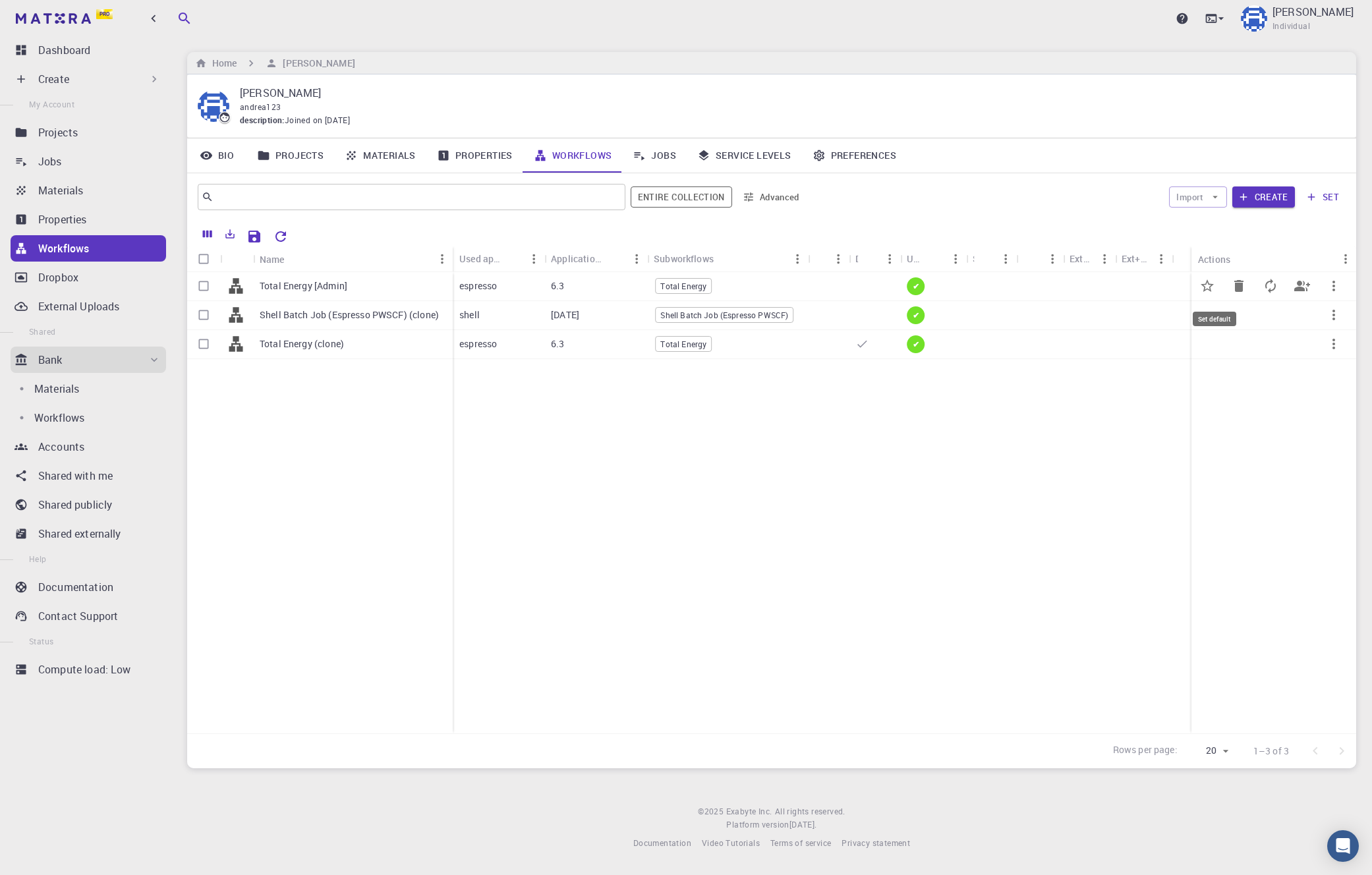
click at [832, 283] on icon "Set default" at bounding box center [1207, 286] width 16 height 16
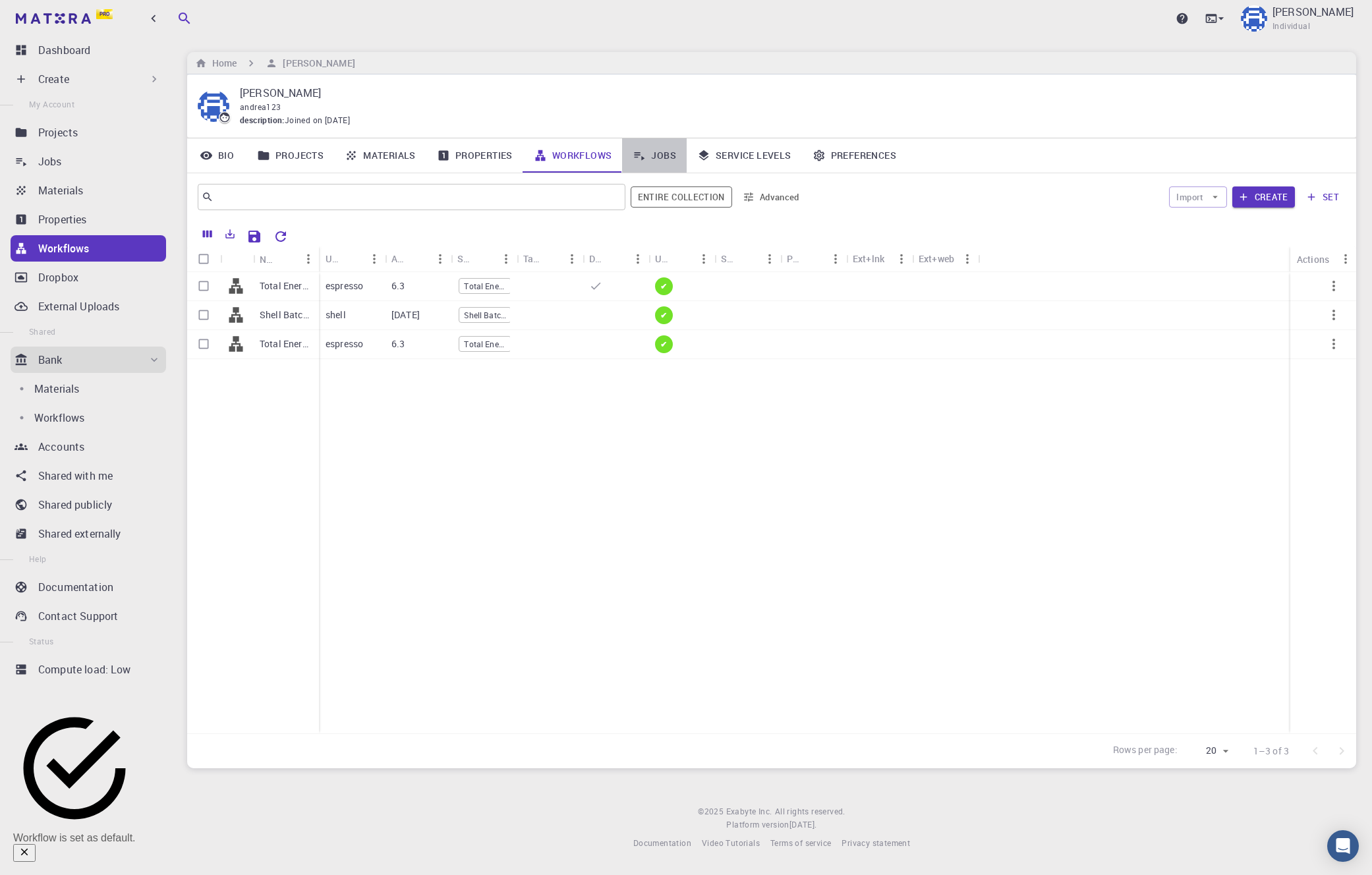
click at [662, 164] on link "Jobs" at bounding box center [654, 155] width 64 height 34
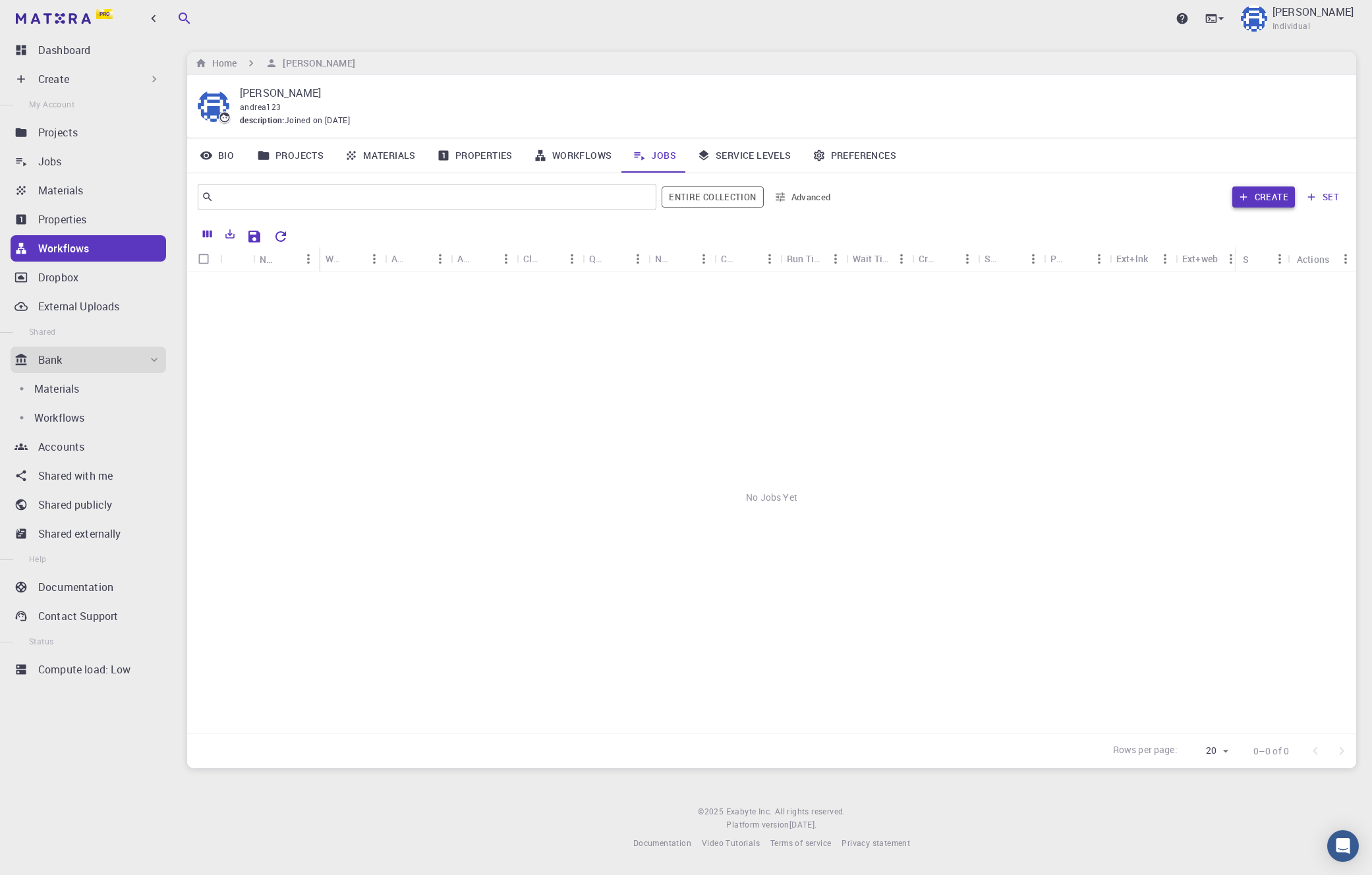
click at [832, 191] on button "Create" at bounding box center [1263, 197] width 63 height 21
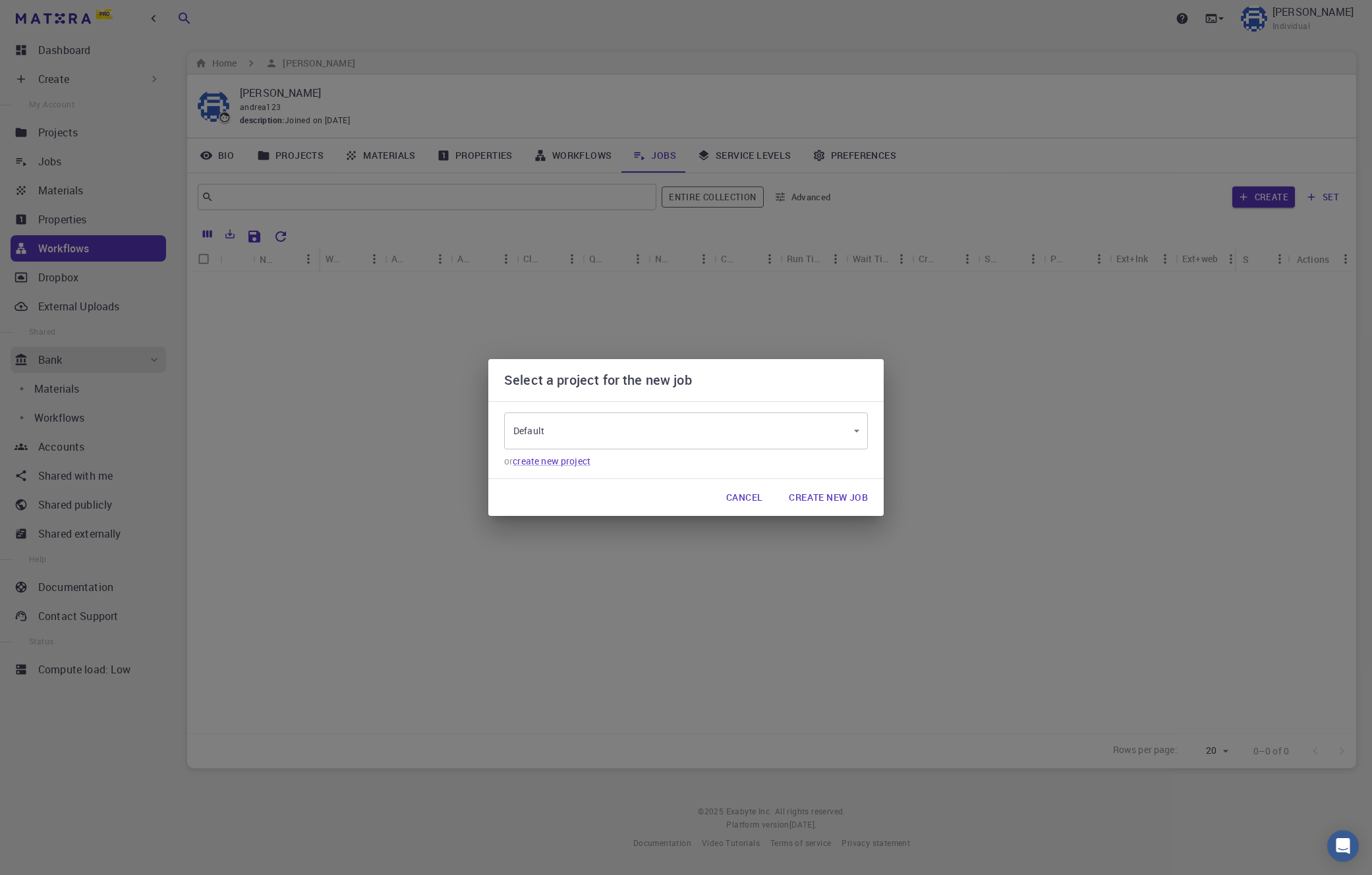
click at [832, 502] on button "Create New Job" at bounding box center [828, 497] width 100 height 26
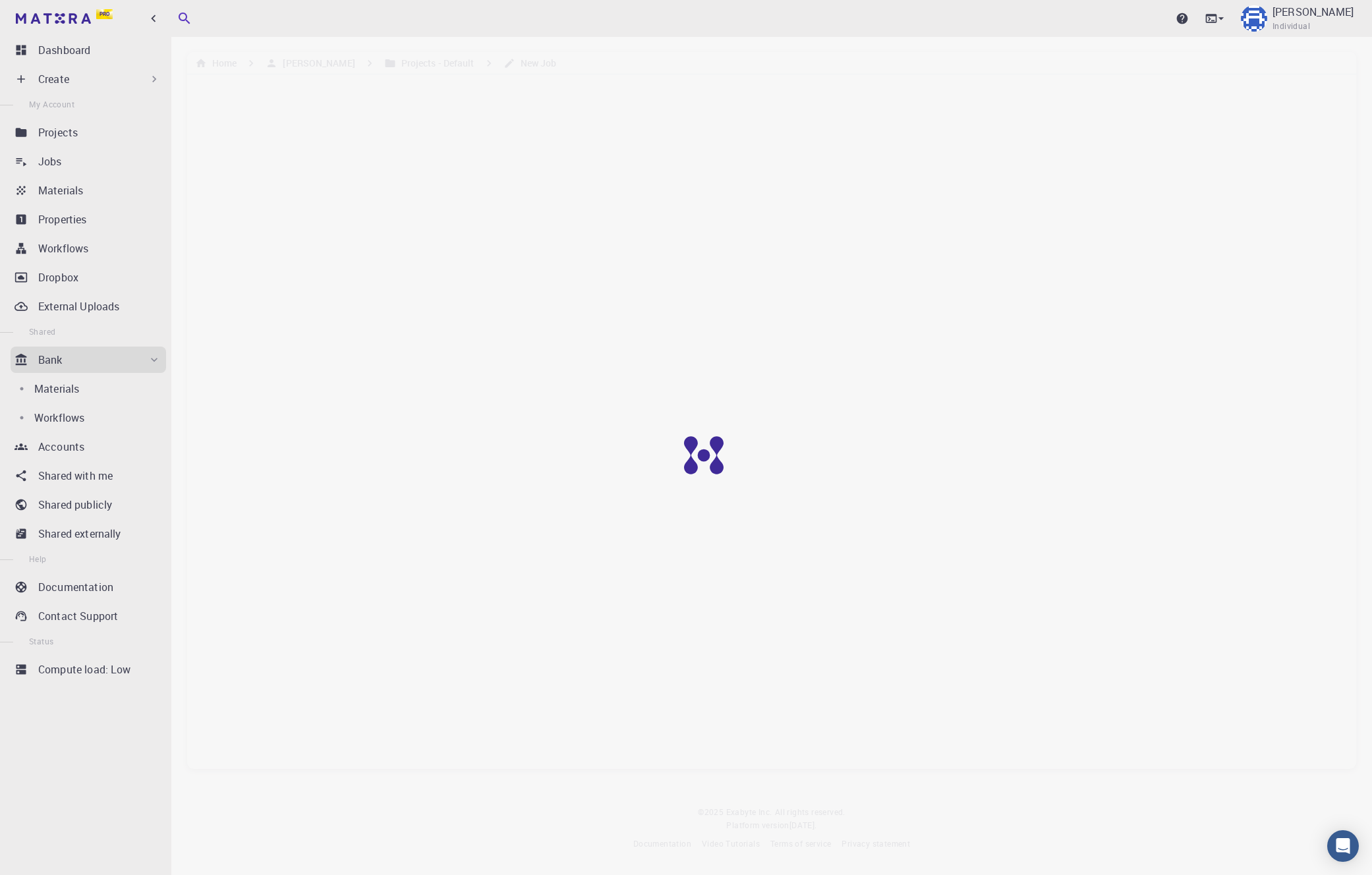
click at [832, 22] on div "Upgrade [PERSON_NAME] Individual" at bounding box center [771, 18] width 1201 height 34
click at [832, 24] on div "[PERSON_NAME] Individual" at bounding box center [1297, 18] width 118 height 34
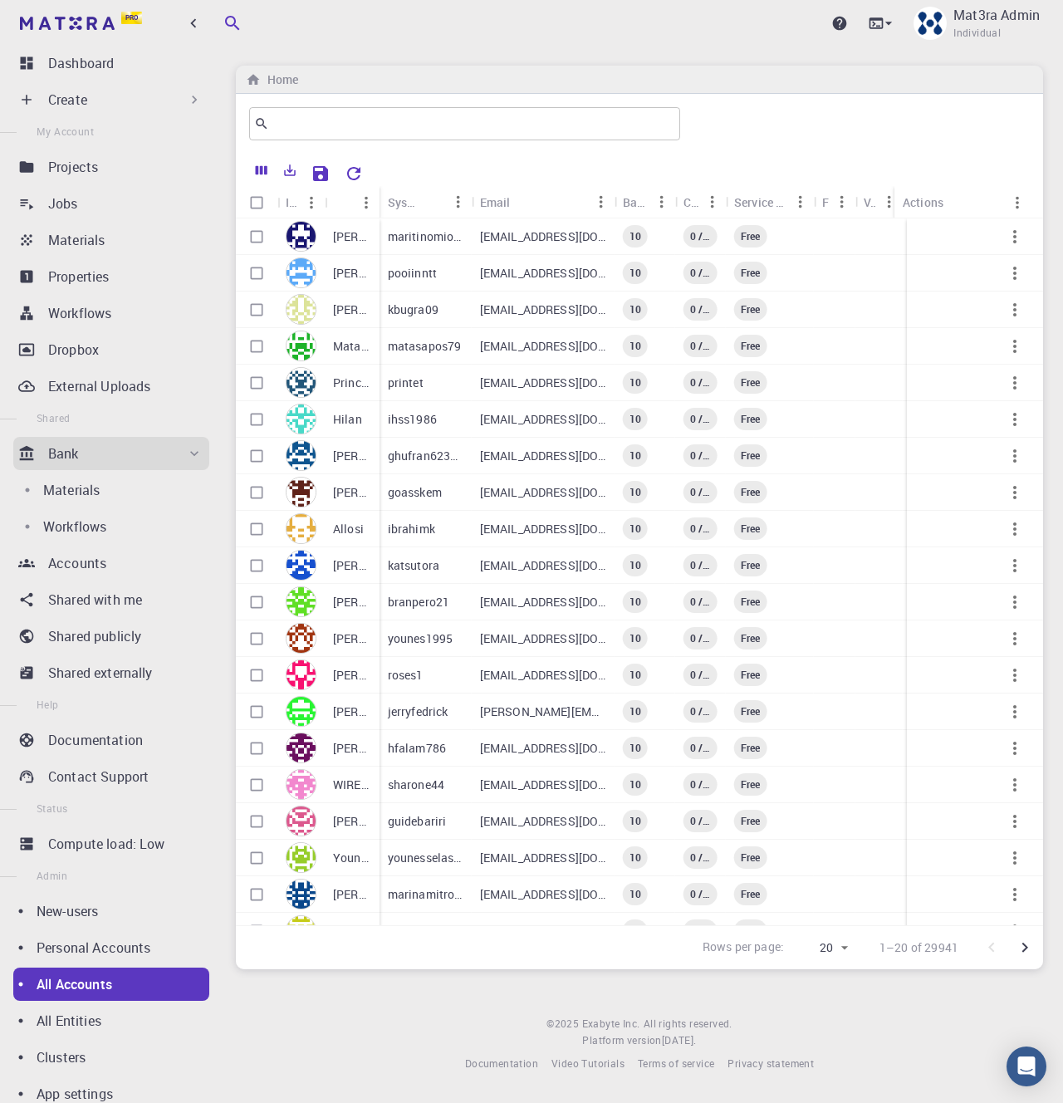
click at [992, 1102] on div at bounding box center [531, 1112] width 1063 height 0
